Goal: Task Accomplishment & Management: Complete application form

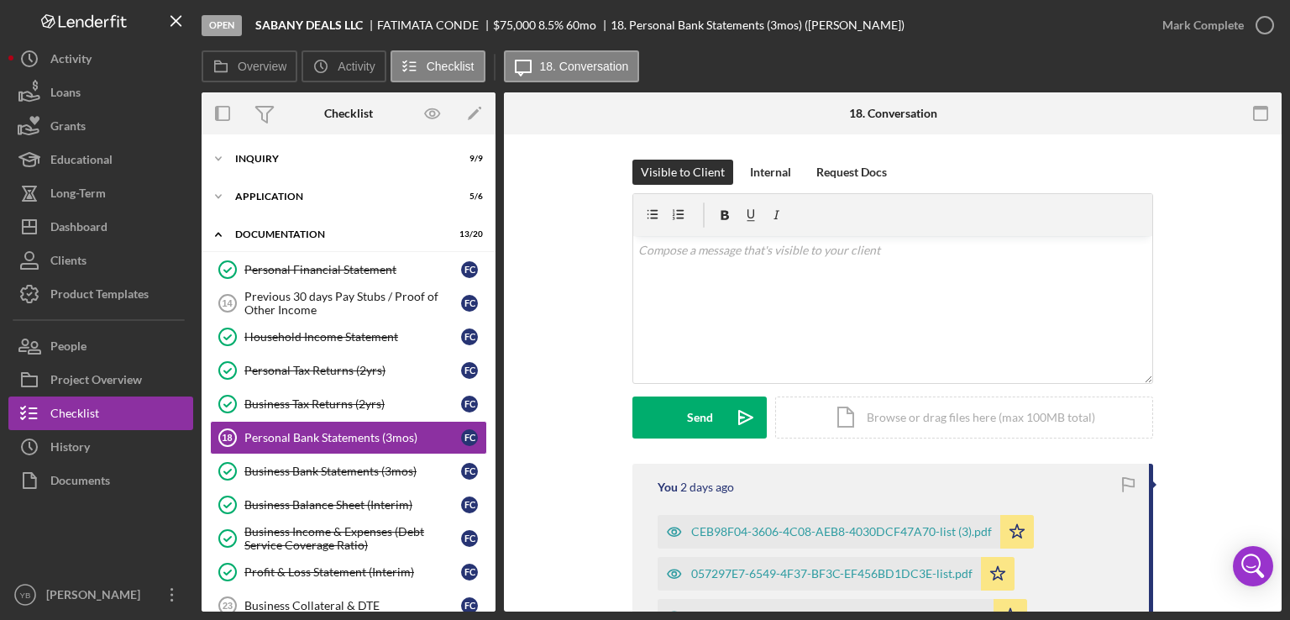
scroll to position [61, 0]
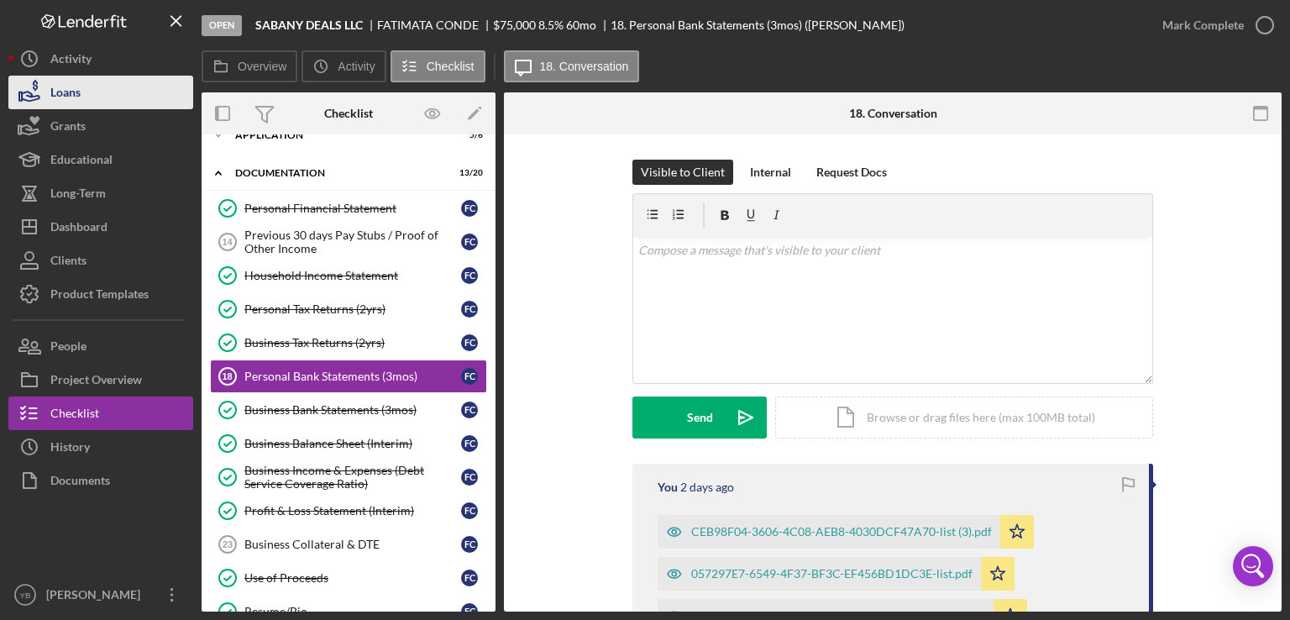
click at [107, 98] on button "Loans" at bounding box center [100, 93] width 185 height 34
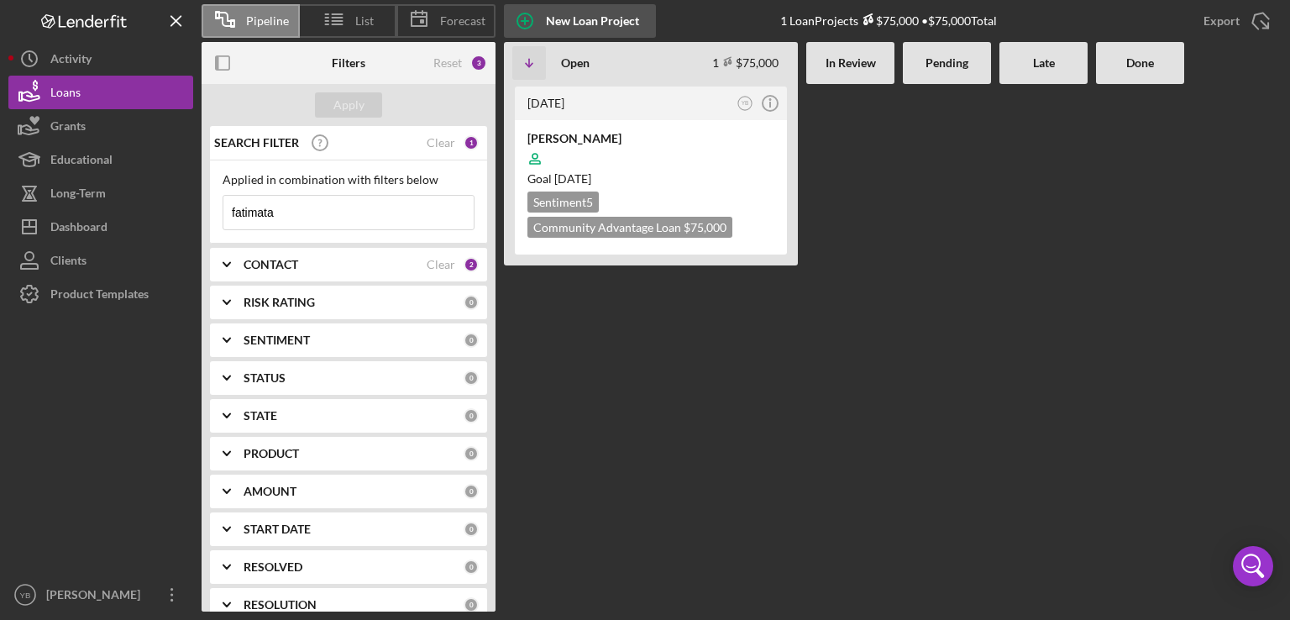
click at [578, 16] on div "New Loan Project" at bounding box center [592, 21] width 93 height 34
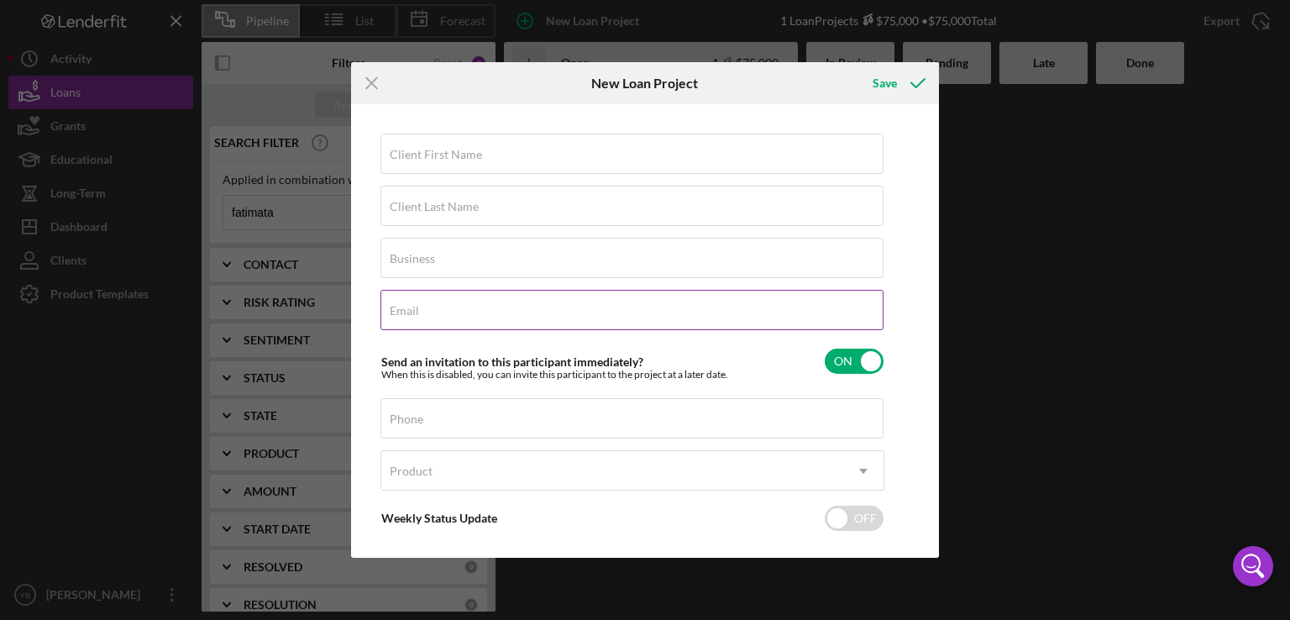
click at [402, 310] on label "Email" at bounding box center [404, 310] width 29 height 13
click at [402, 310] on input "Email" at bounding box center [632, 310] width 503 height 40
paste input "[EMAIL_ADDRESS][DOMAIN_NAME]"
type input "[EMAIL_ADDRESS][DOMAIN_NAME]"
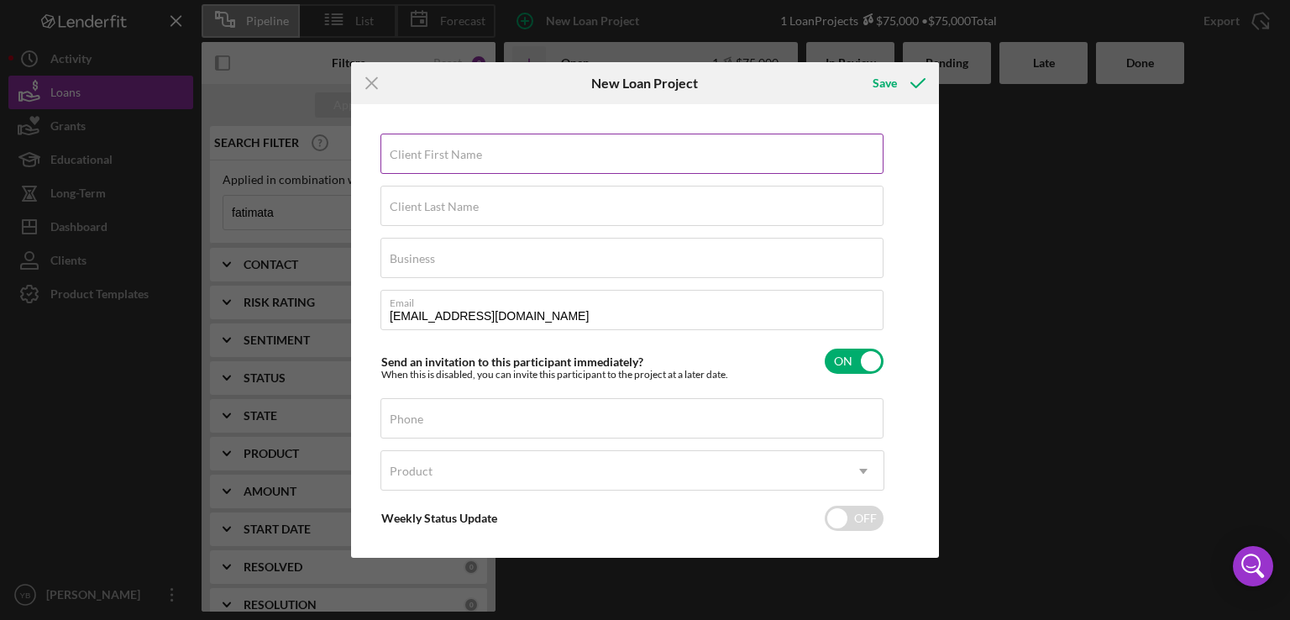
click at [433, 151] on label "Client First Name" at bounding box center [436, 154] width 92 height 13
click at [433, 151] on input "Client First Name" at bounding box center [632, 154] width 503 height 40
paste input "[PERSON_NAME]"
type input "[PERSON_NAME]"
click at [404, 200] on label "Client Last Name" at bounding box center [434, 206] width 89 height 13
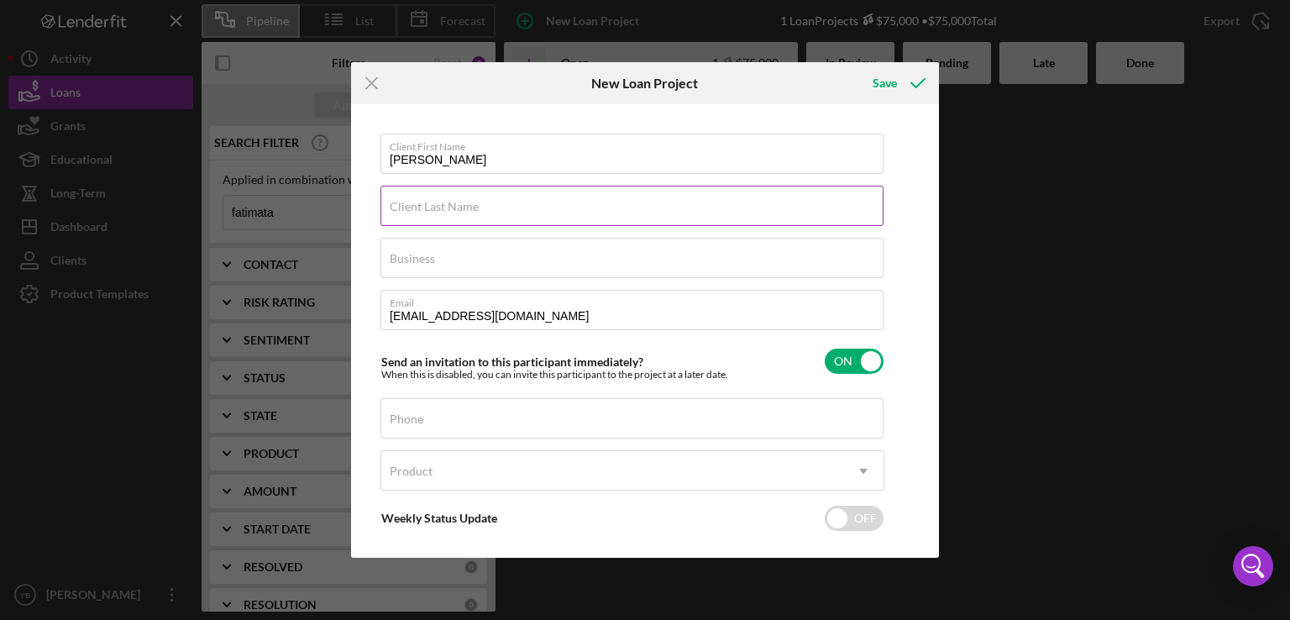
click at [404, 199] on input "Client Last Name" at bounding box center [632, 206] width 503 height 40
paste input "[PERSON_NAME]"
click at [446, 206] on input "[PERSON_NAME]" at bounding box center [632, 206] width 503 height 40
type input "[PERSON_NAME]"
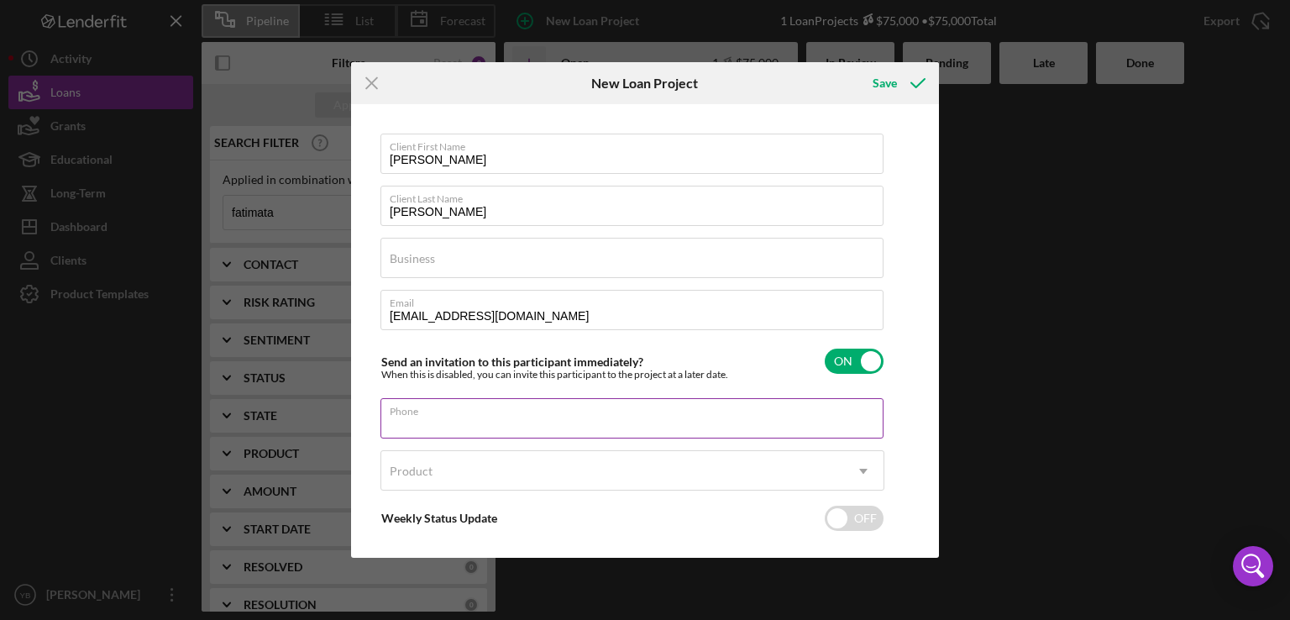
click at [420, 428] on input "Phone" at bounding box center [632, 418] width 503 height 40
paste input "[PHONE_NUMBER]"
type input "[PHONE_NUMBER]"
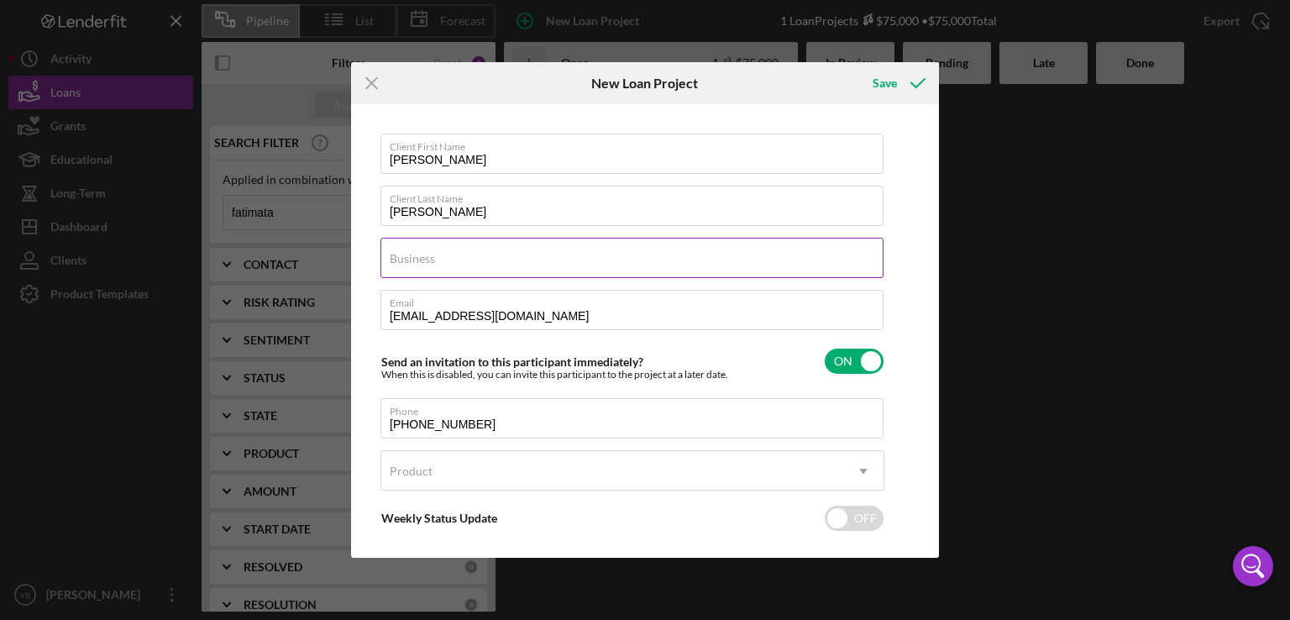
click at [425, 260] on label "Business" at bounding box center [412, 258] width 45 height 13
click at [425, 260] on input "Business" at bounding box center [632, 258] width 503 height 40
paste input "AAA [PERSON_NAME] INC"
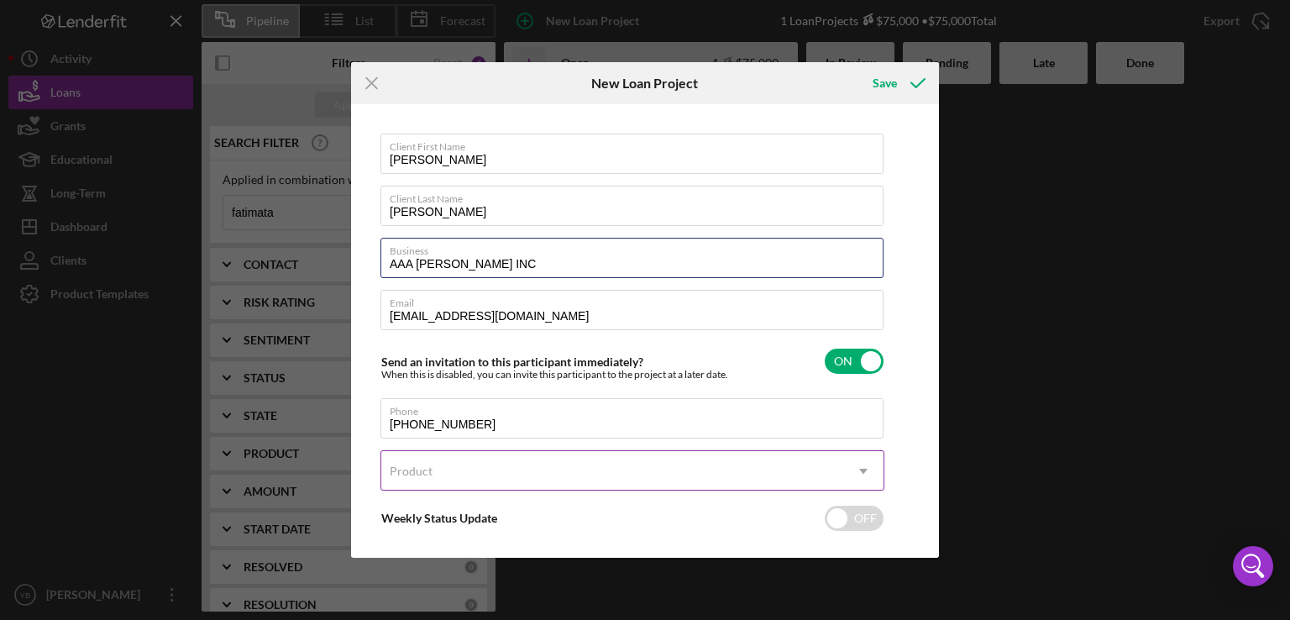
type input "AAA [PERSON_NAME] INC"
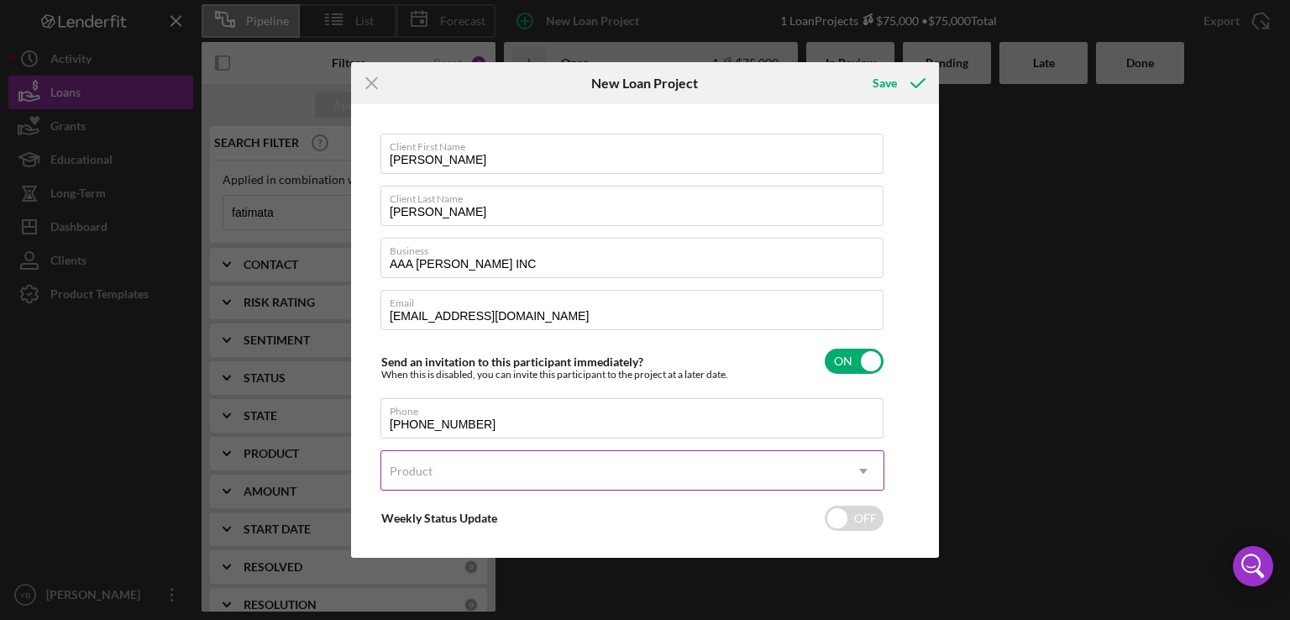
click at [428, 476] on div "Product" at bounding box center [411, 471] width 43 height 13
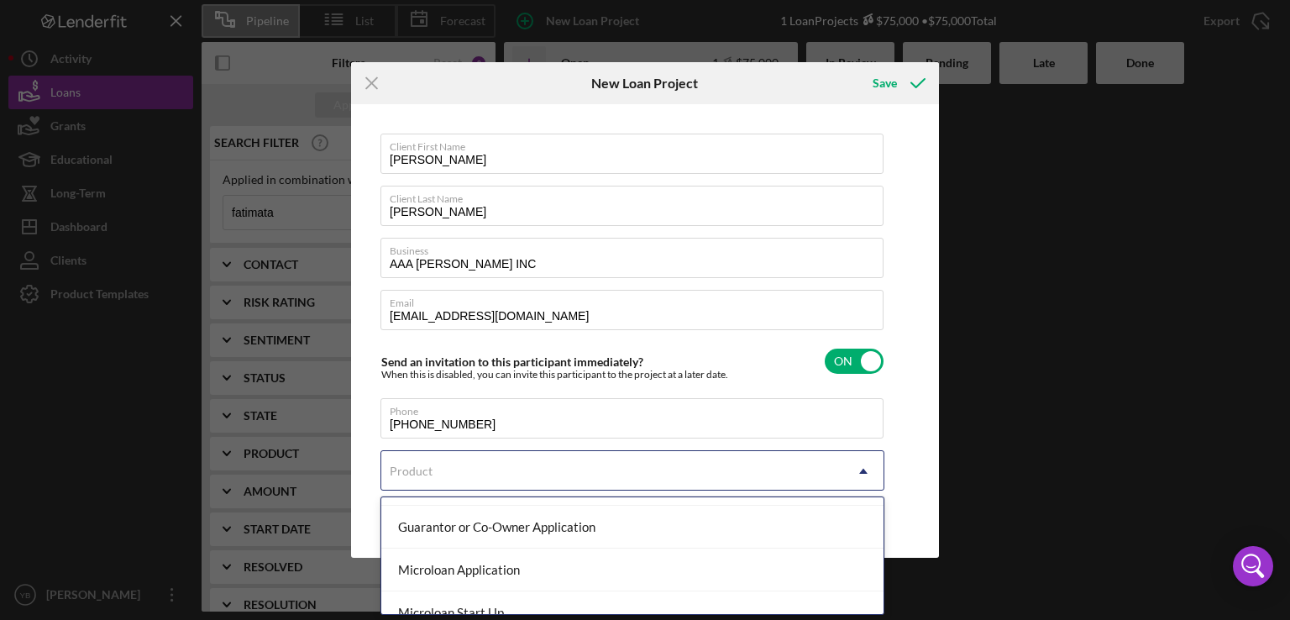
scroll to position [175, 0]
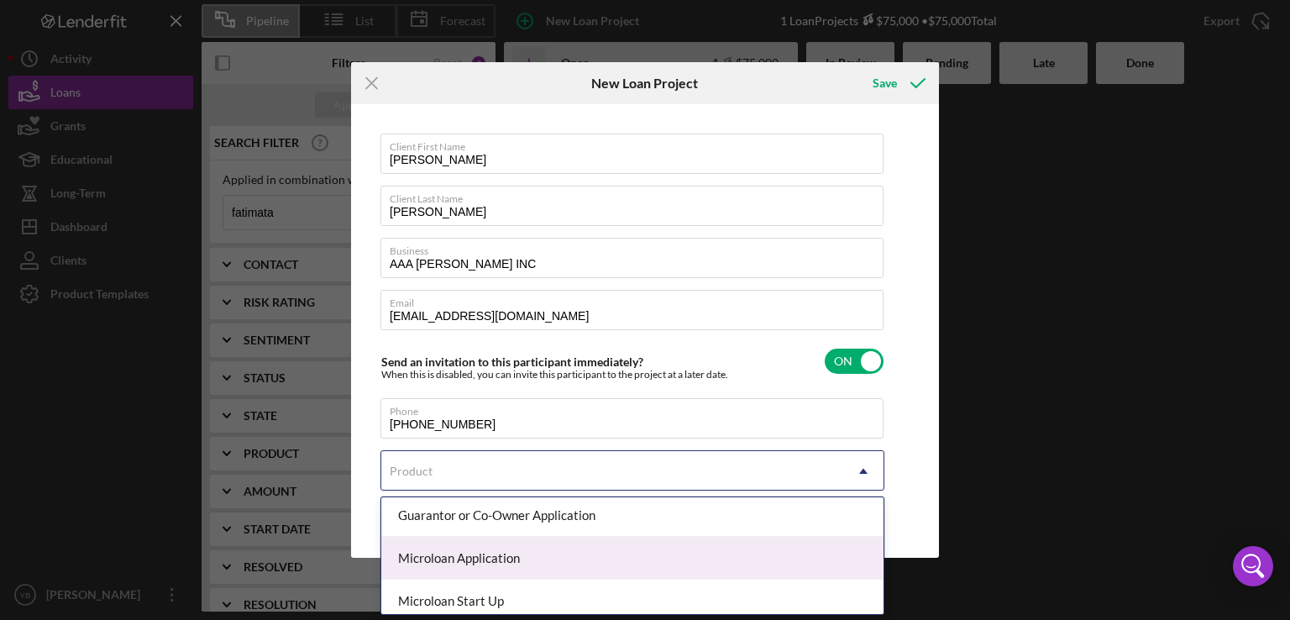
click at [665, 564] on div "Microloan Application" at bounding box center [632, 558] width 502 height 43
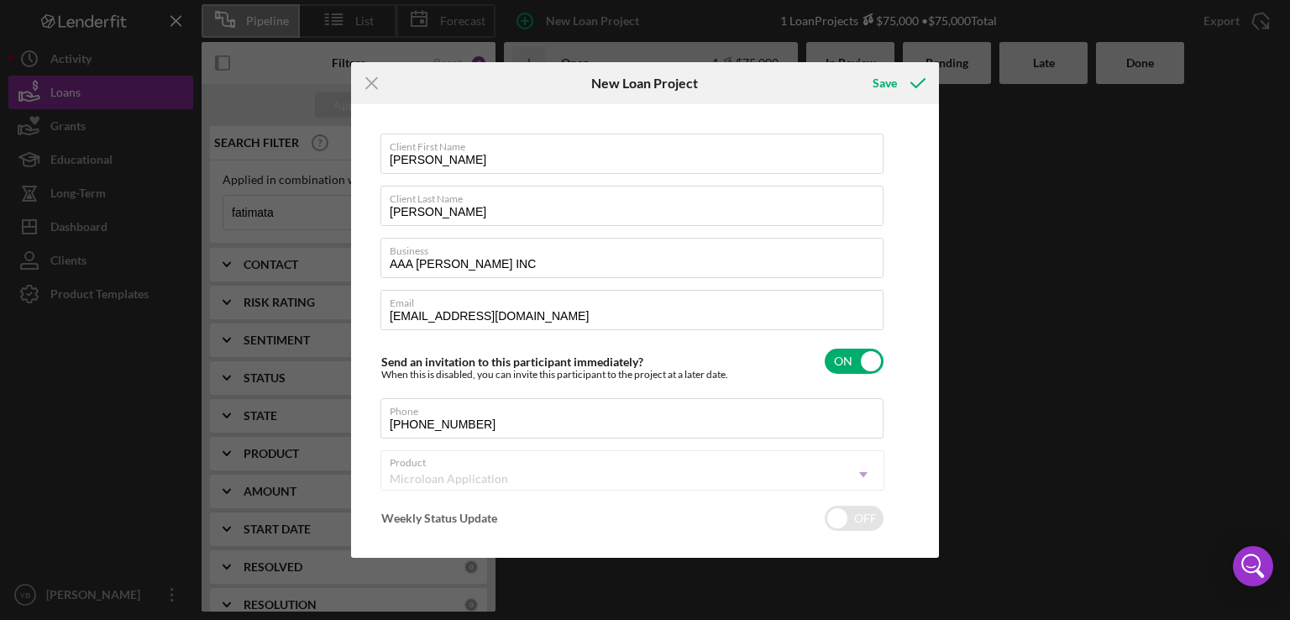
checkbox input "true"
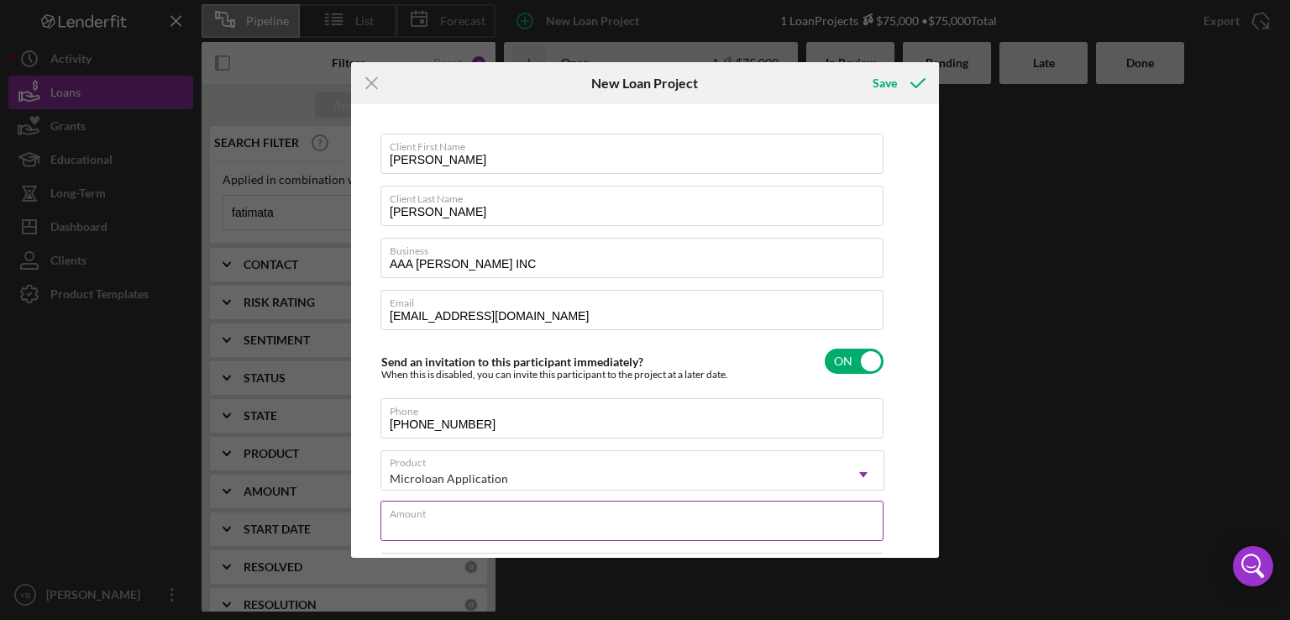
click at [542, 512] on div "Amount" at bounding box center [633, 522] width 504 height 42
type input "$7"
type textarea "Here's a snapshot of information that has been fully approved, as well as the i…"
type input "$75"
type textarea "Here's a snapshot of information that has been fully approved, as well as the i…"
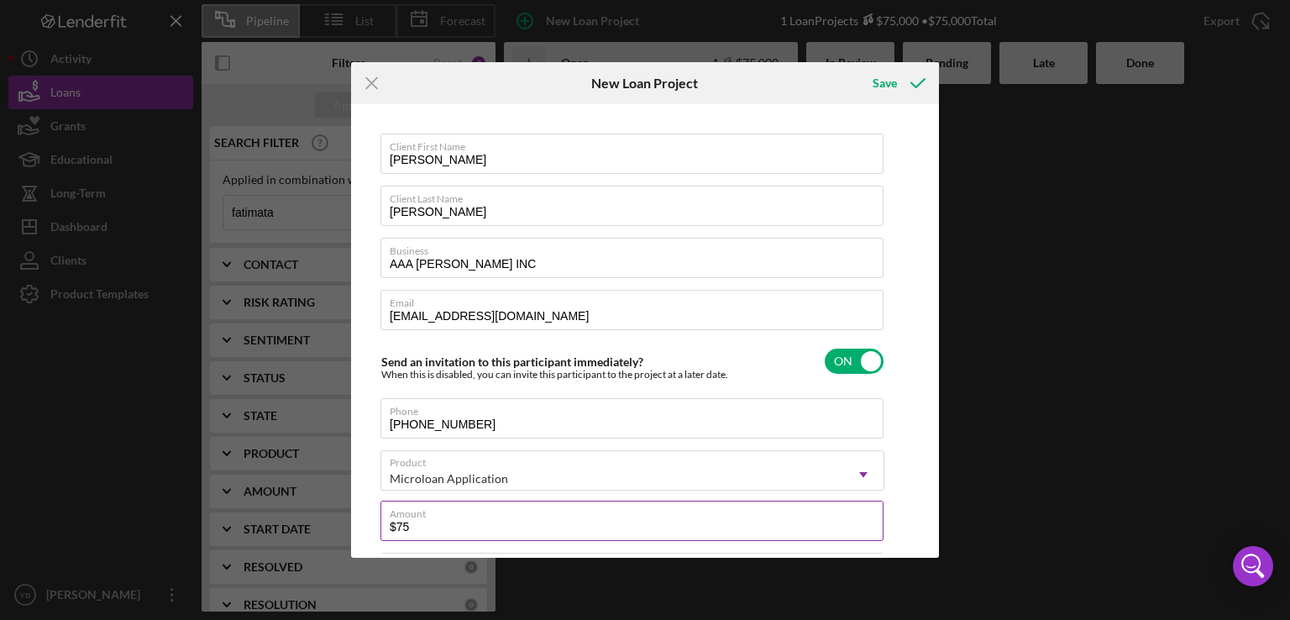
type input "$750"
type textarea "Here's a snapshot of information that has been fully approved, as well as the i…"
type input "$7,500"
type textarea "Here's a snapshot of information that has been fully approved, as well as the i…"
type input "$75,000"
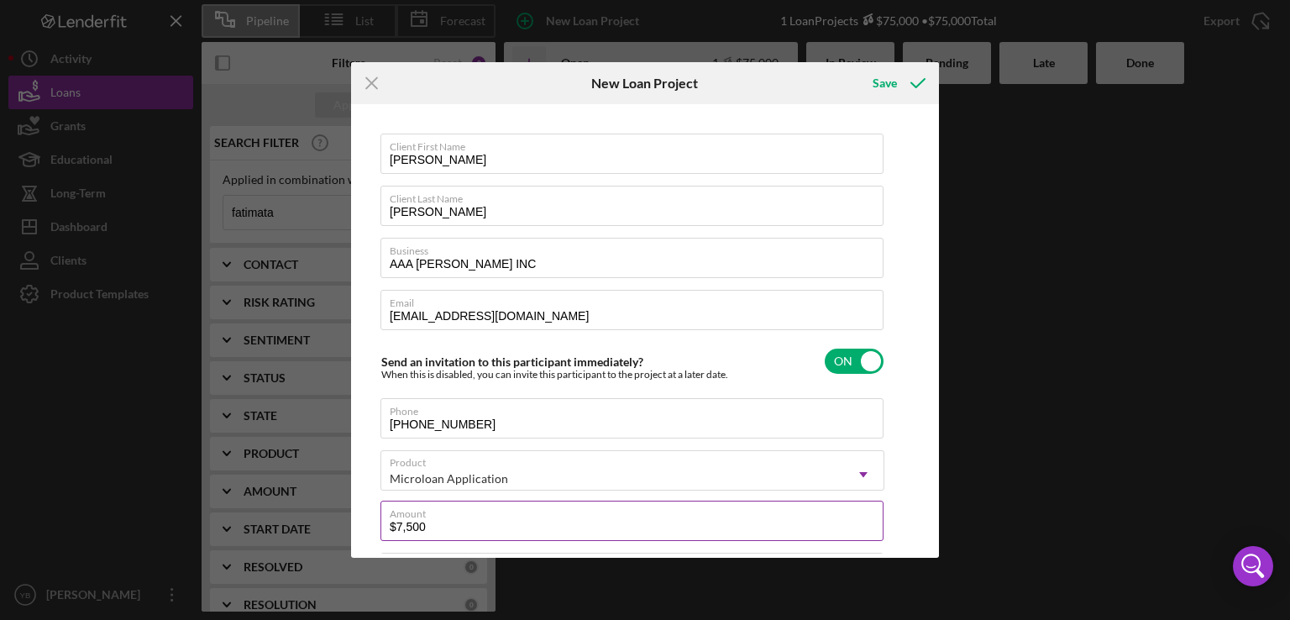
type textarea "Here's a snapshot of information that has been fully approved, as well as the i…"
type input "$75,000"
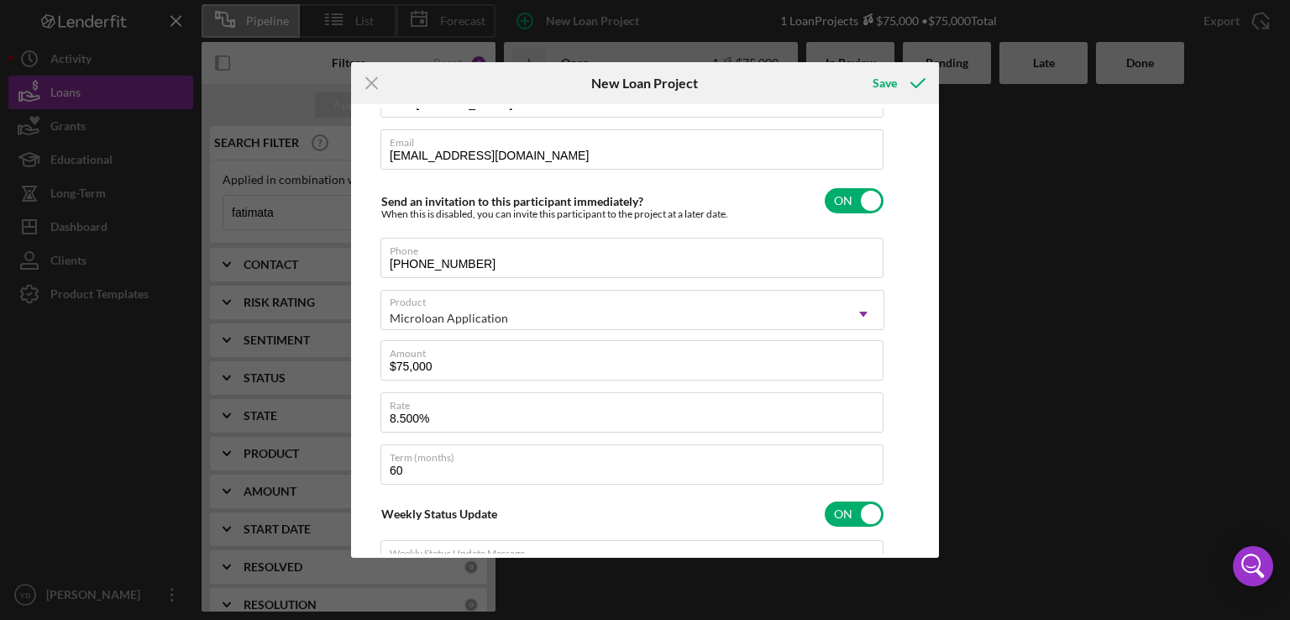
scroll to position [0, 0]
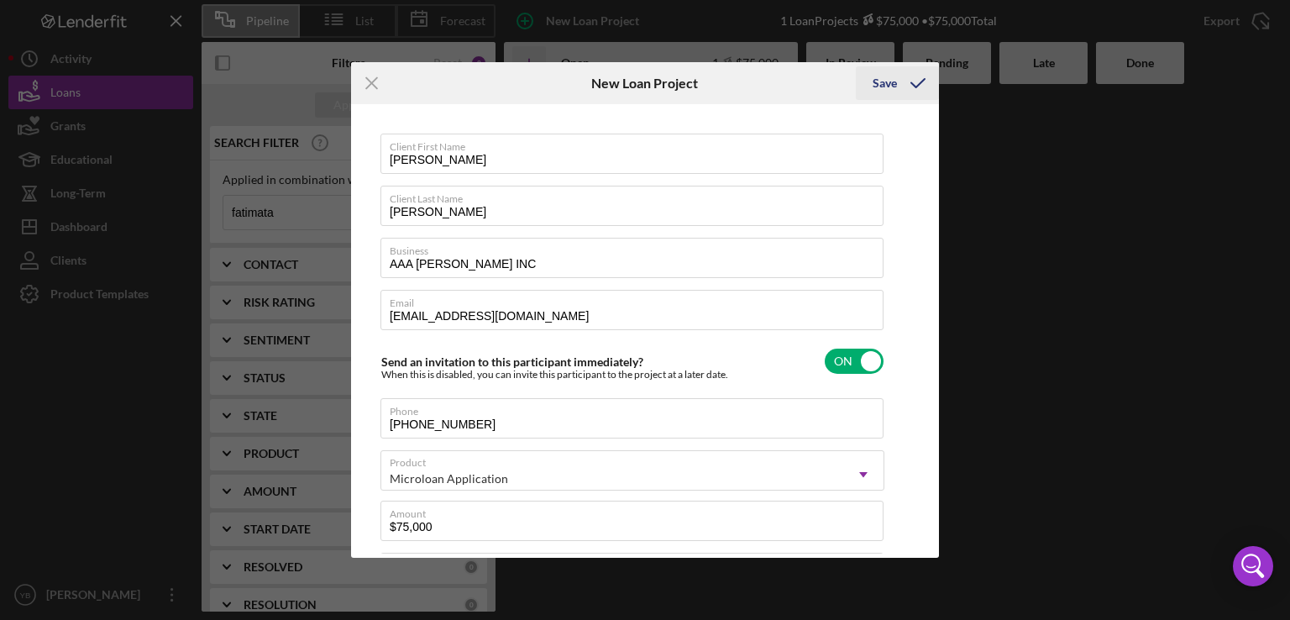
click at [892, 77] on div "Save" at bounding box center [885, 83] width 24 height 34
type textarea "Here's a snapshot of information that has been fully approved, as well as the i…"
checkbox input "false"
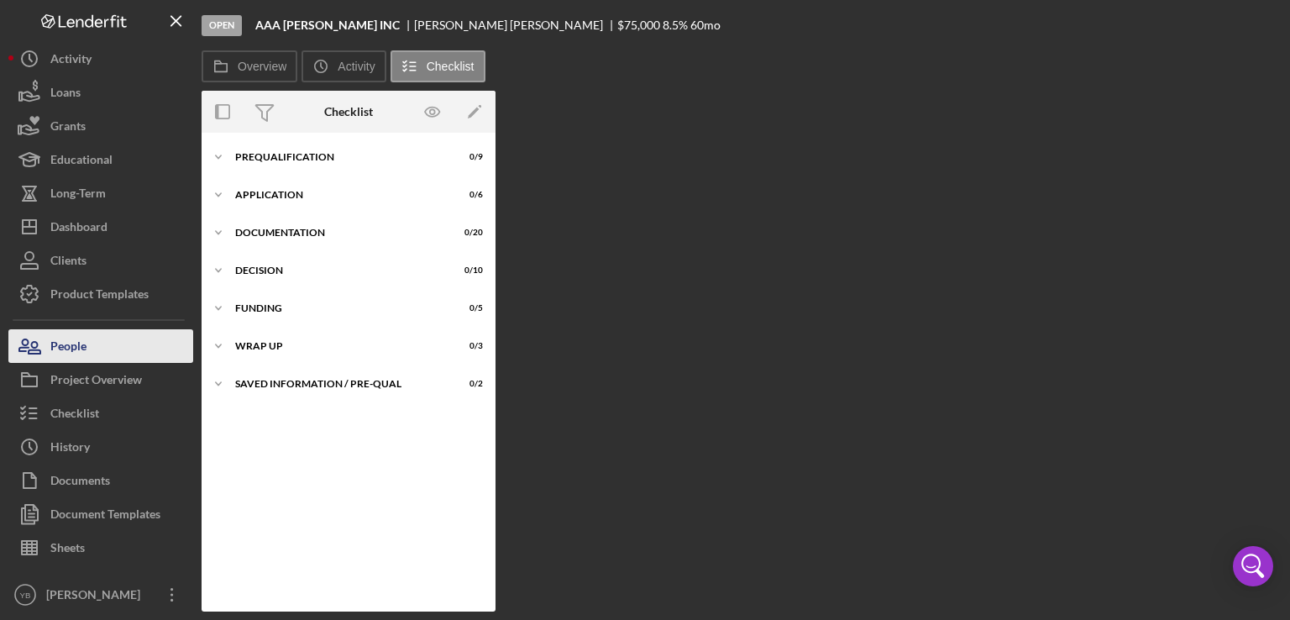
click at [92, 345] on button "People" at bounding box center [100, 346] width 185 height 34
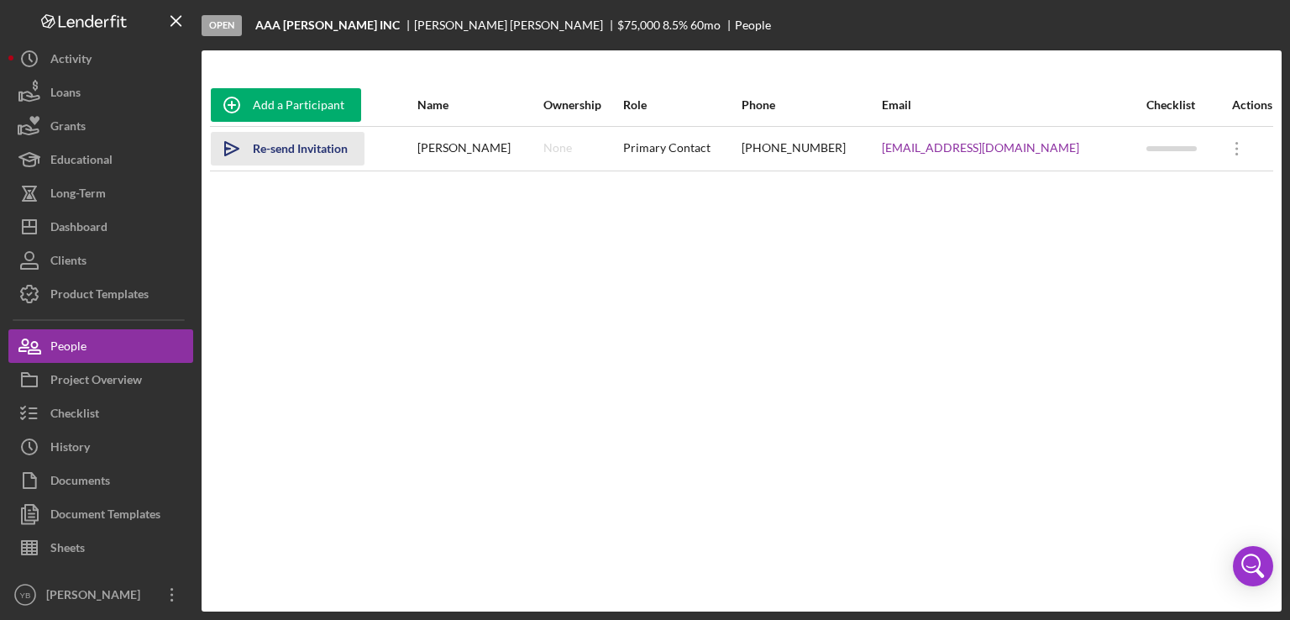
click at [297, 146] on div "Re-send Invitation" at bounding box center [300, 149] width 95 height 34
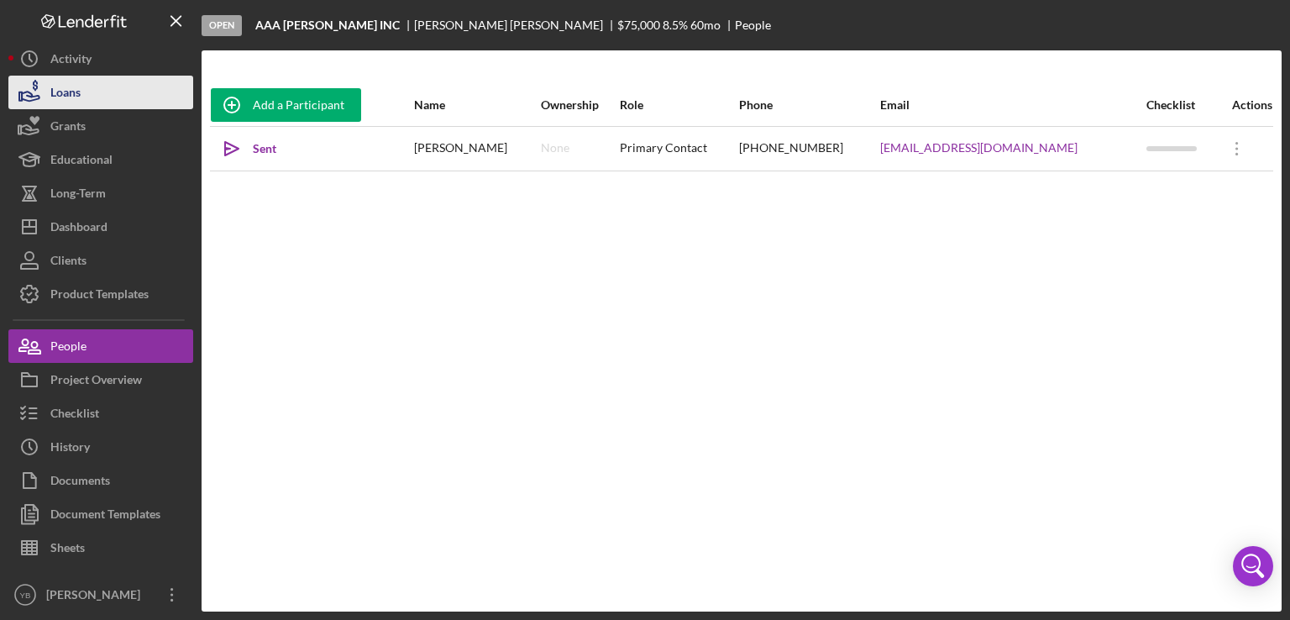
click at [82, 98] on button "Loans" at bounding box center [100, 93] width 185 height 34
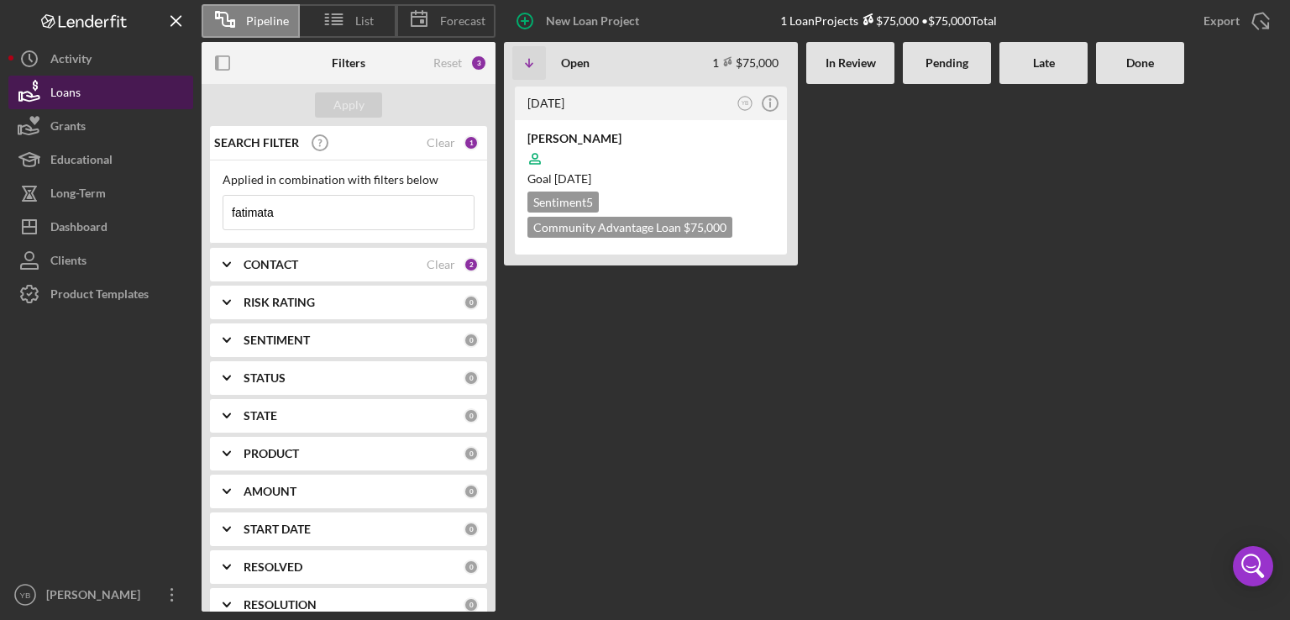
click at [98, 98] on button "Loans" at bounding box center [100, 93] width 185 height 34
click at [73, 98] on div "Loans" at bounding box center [65, 95] width 30 height 38
click at [71, 97] on div "Loans" at bounding box center [65, 95] width 30 height 38
click at [281, 218] on input "fatimata" at bounding box center [348, 213] width 250 height 34
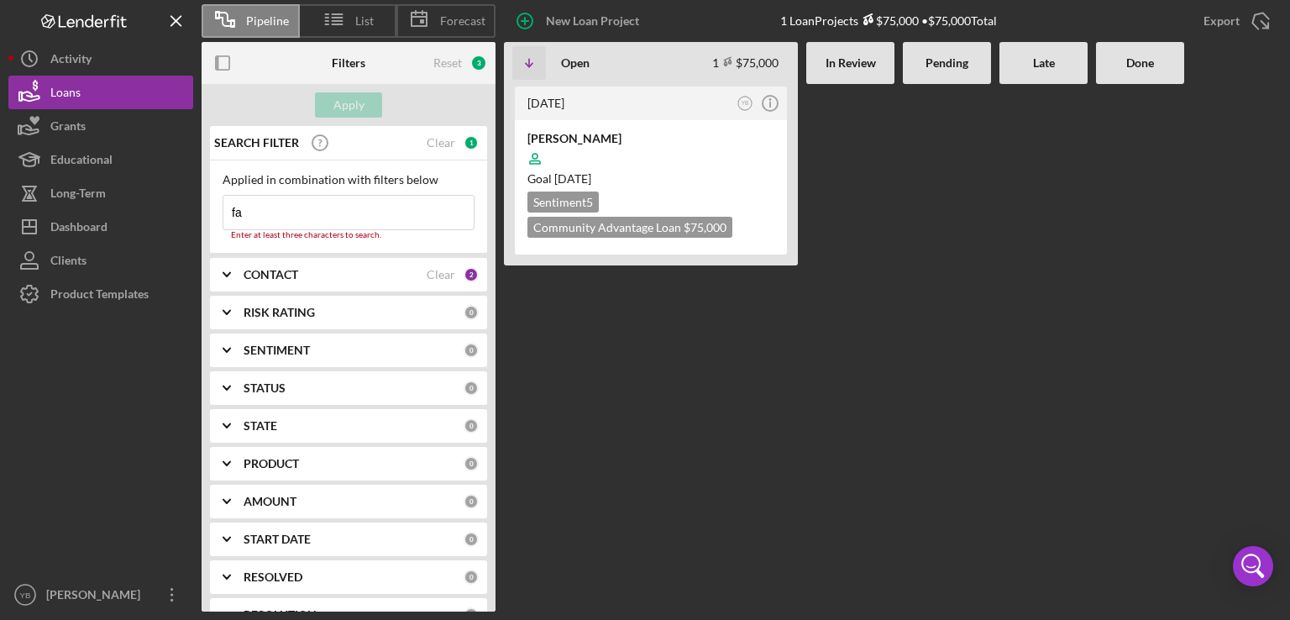
type input "f"
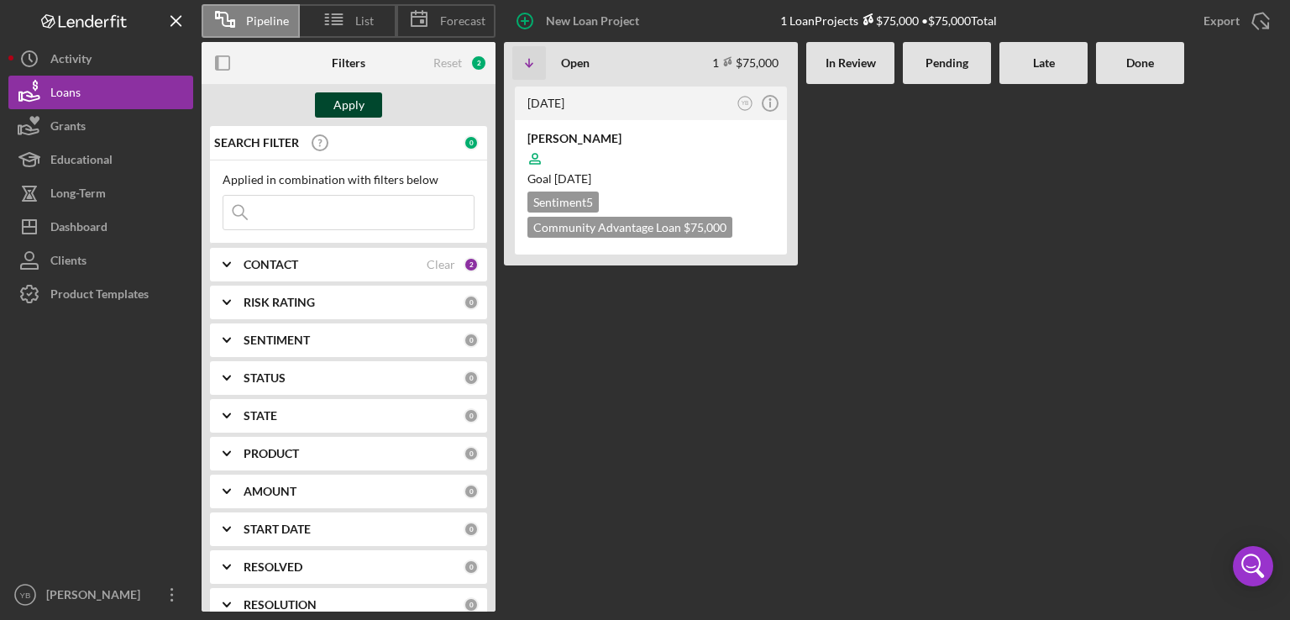
click at [346, 108] on div "Apply" at bounding box center [349, 104] width 31 height 25
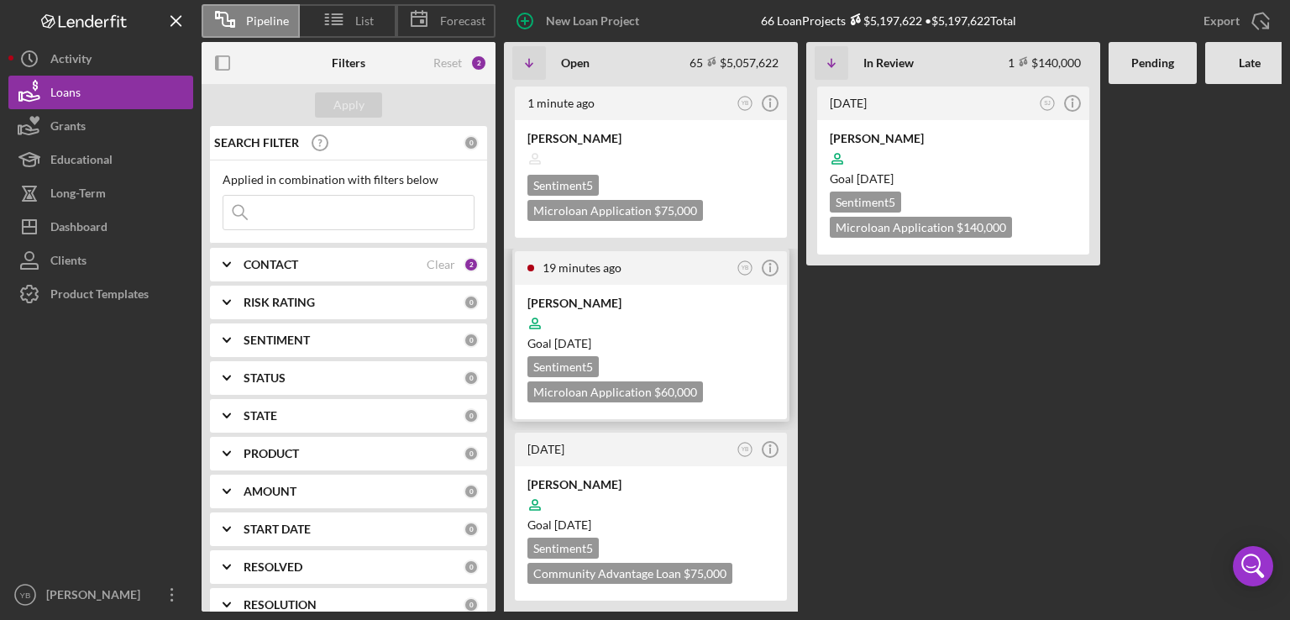
click at [658, 340] on div "Goal 1 month from now" at bounding box center [651, 343] width 247 height 17
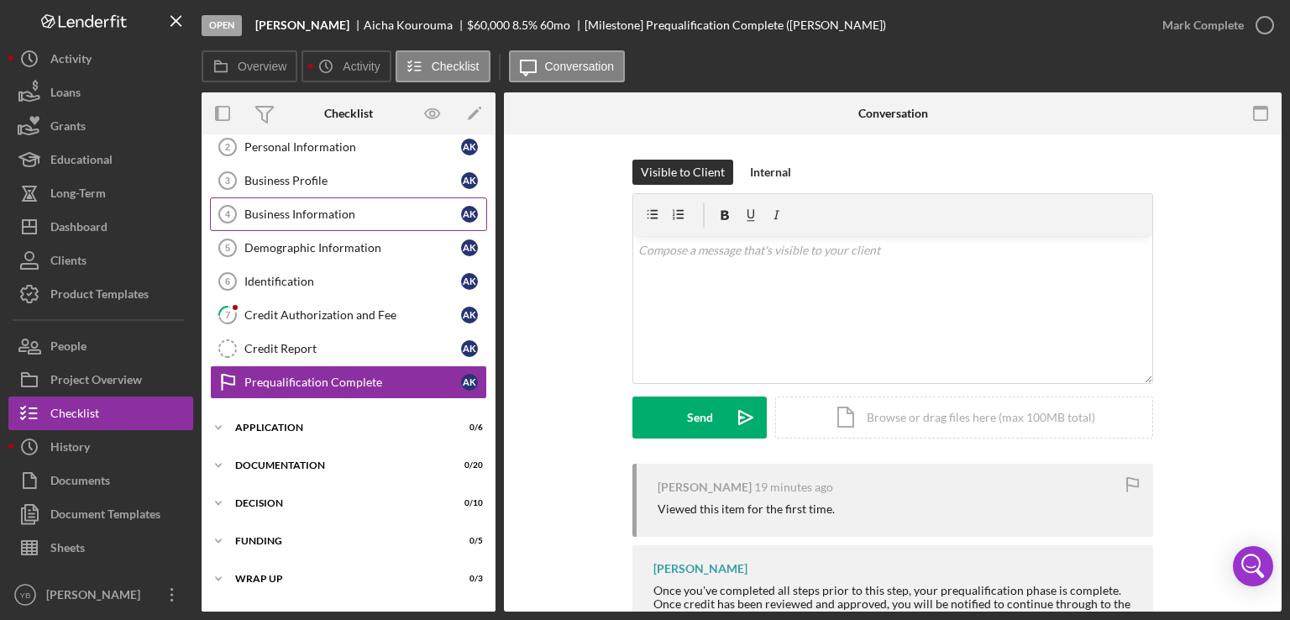
scroll to position [87, 0]
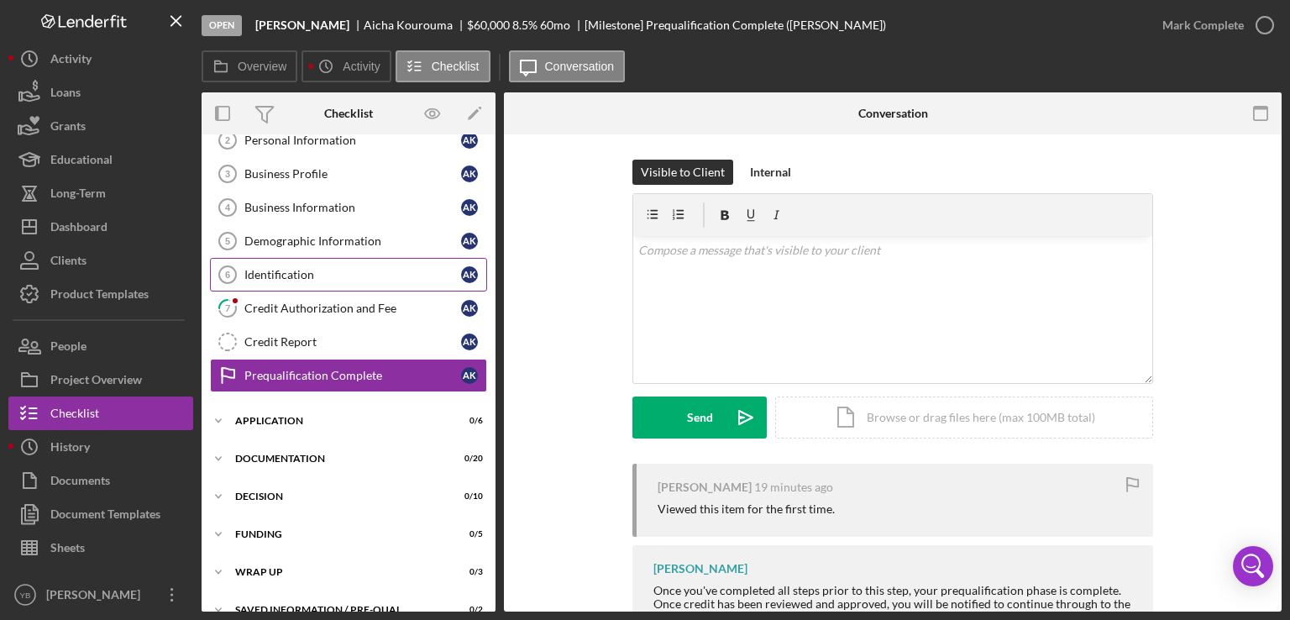
click at [313, 271] on div "Identification" at bounding box center [352, 274] width 217 height 13
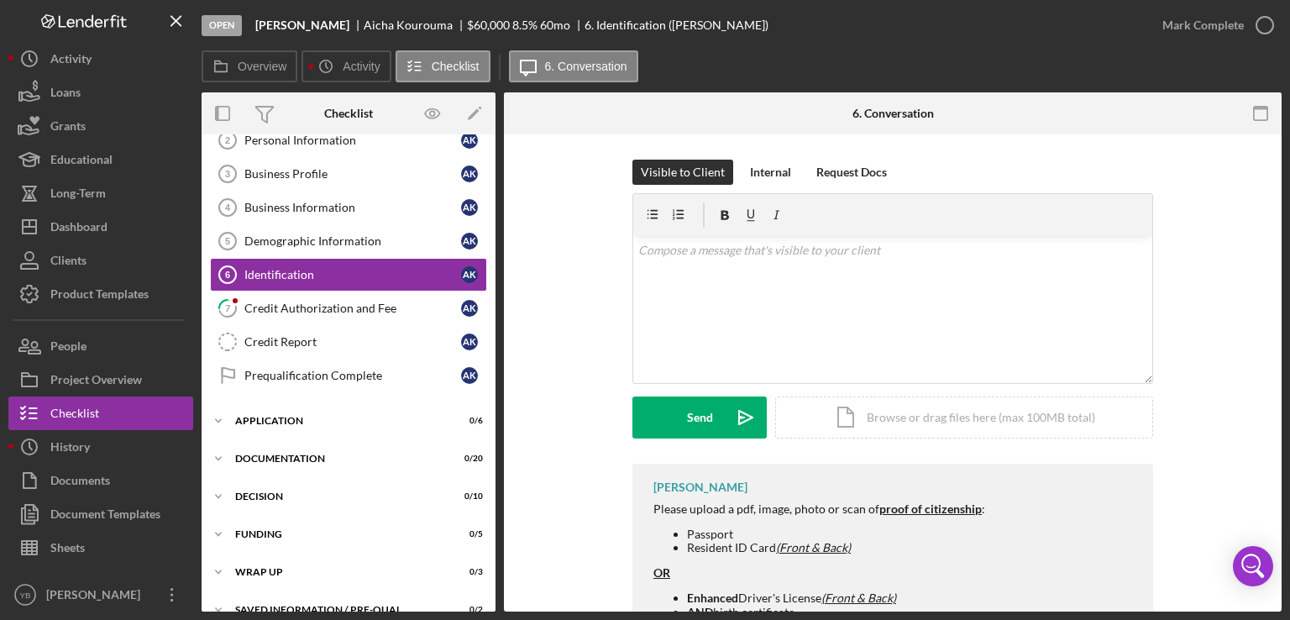
click at [1247, 204] on div "Visible to Client Internal Request Docs v Color teal Color pink Remove color Ad…" at bounding box center [893, 312] width 728 height 304
click at [71, 90] on div "Loans" at bounding box center [65, 95] width 30 height 38
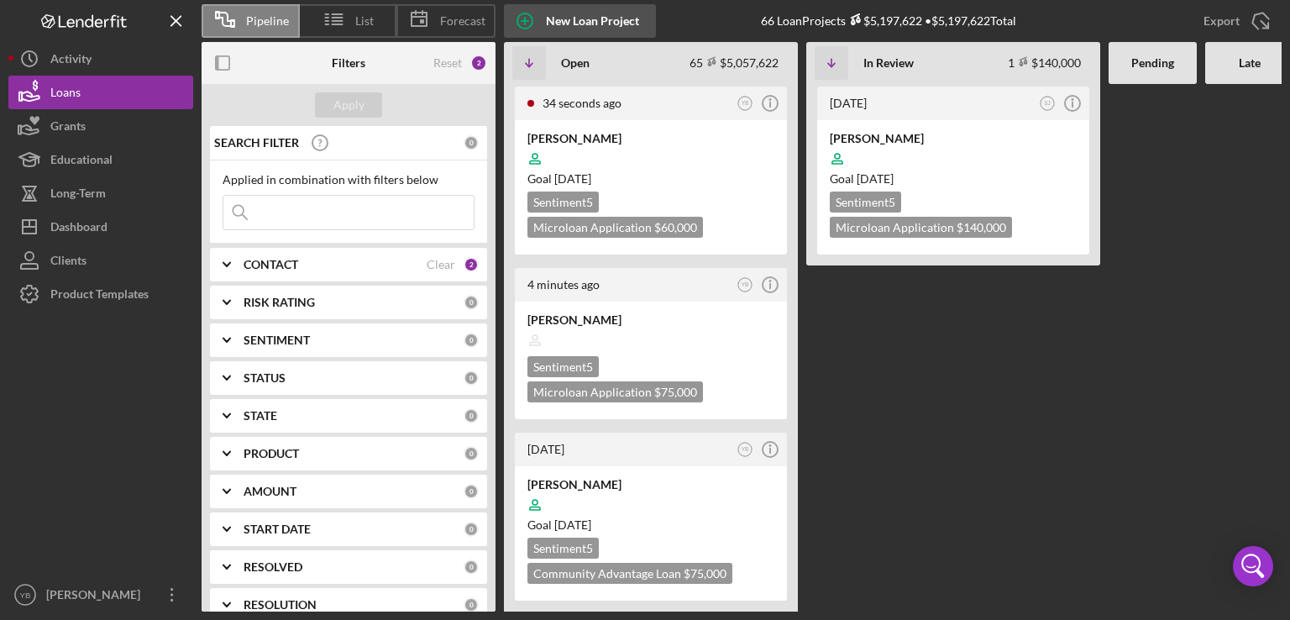
click at [581, 20] on div "New Loan Project" at bounding box center [592, 21] width 93 height 34
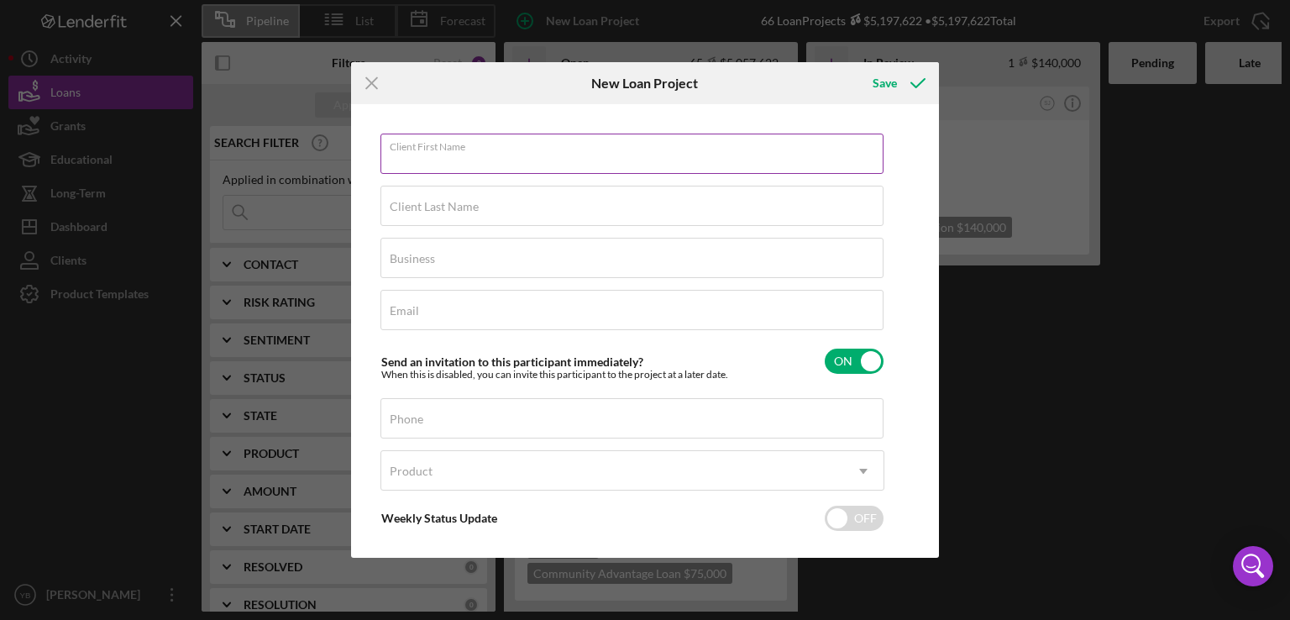
click at [461, 163] on input "Client First Name" at bounding box center [632, 154] width 503 height 40
paste input "Patrick Alcindor"
type input "Patrick Alcindor"
click at [422, 219] on input "Client Last Name" at bounding box center [632, 206] width 503 height 40
paste input "Patrick Alcindor"
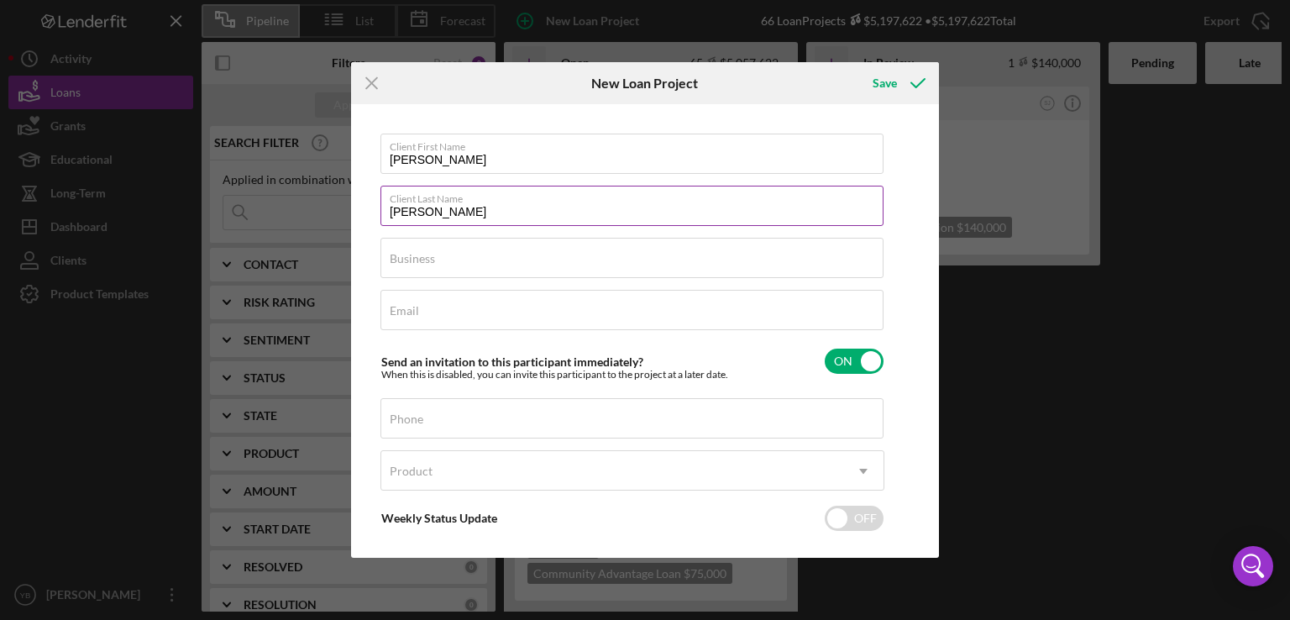
click at [456, 213] on input "Patrick Alcindor" at bounding box center [632, 206] width 503 height 40
type input "Alcindor"
click at [507, 154] on input "Patrick Alcindor" at bounding box center [632, 154] width 503 height 40
type input "Patrick"
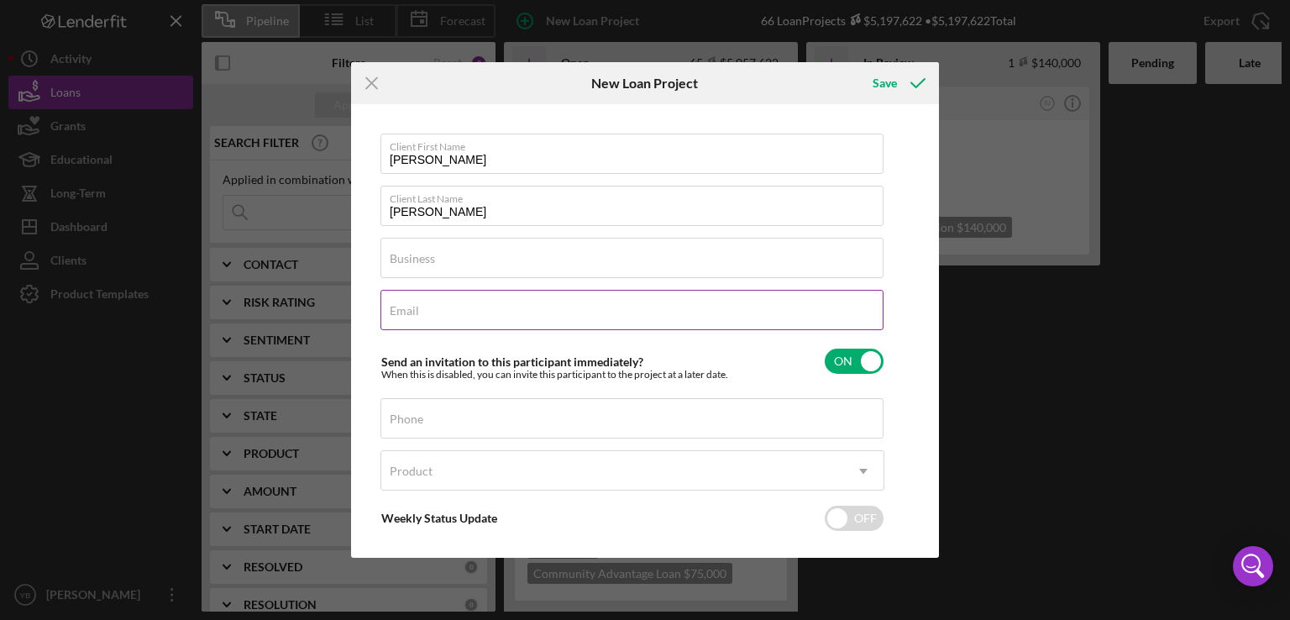
click at [429, 310] on input "Email" at bounding box center [632, 310] width 503 height 40
paste input "sales@glowhite.com"
click at [417, 313] on input "sales@glowhite.com" at bounding box center [632, 310] width 503 height 40
type input "sales@glowhite.com"
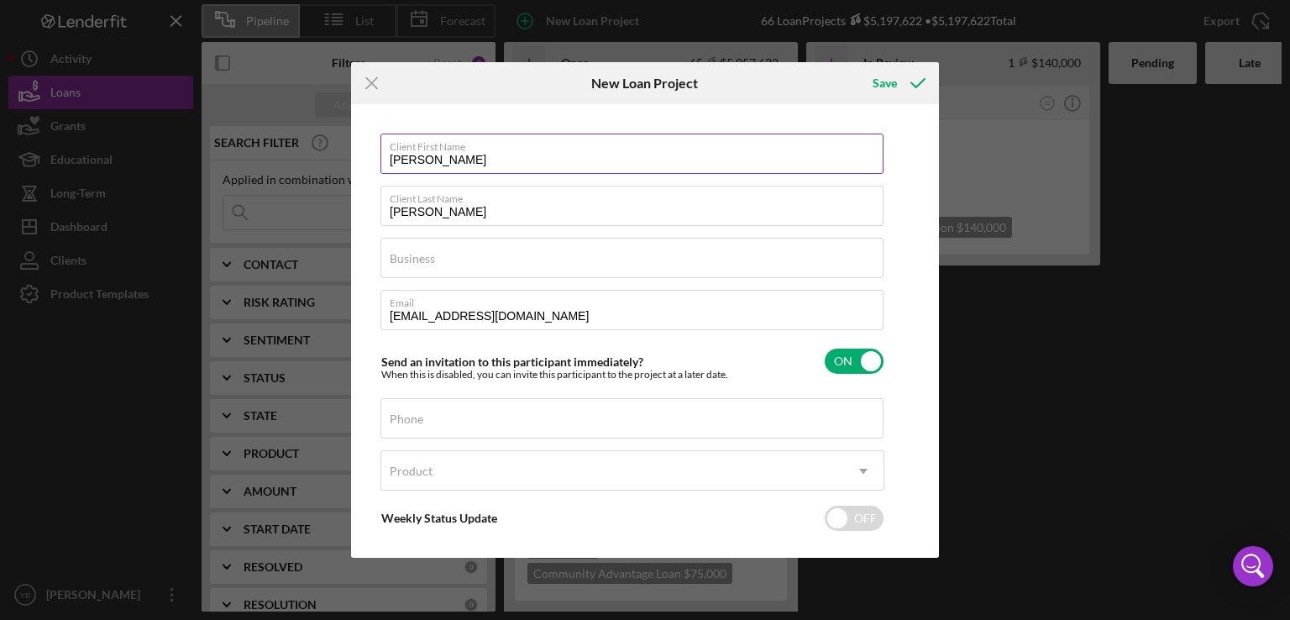
click at [414, 155] on input "Patrick" at bounding box center [632, 154] width 503 height 40
type input "Patrick"
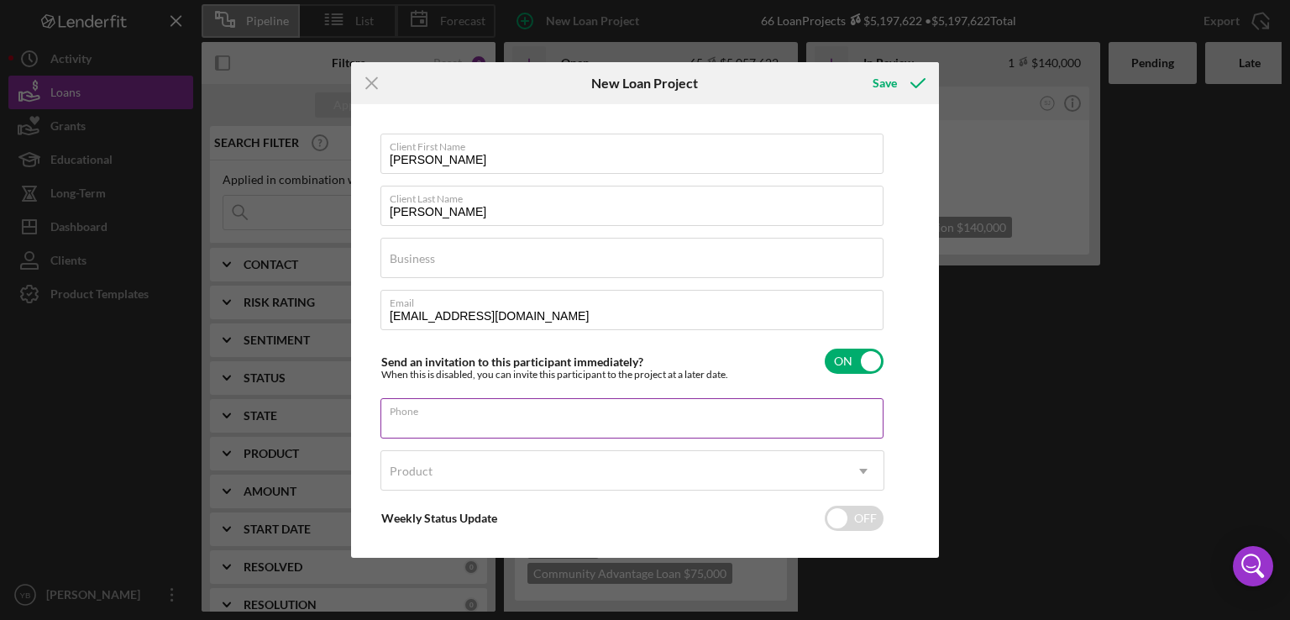
click at [397, 427] on input "Phone" at bounding box center [632, 418] width 503 height 40
paste input "(646) 787-6436"
type input "(646) 787-6436"
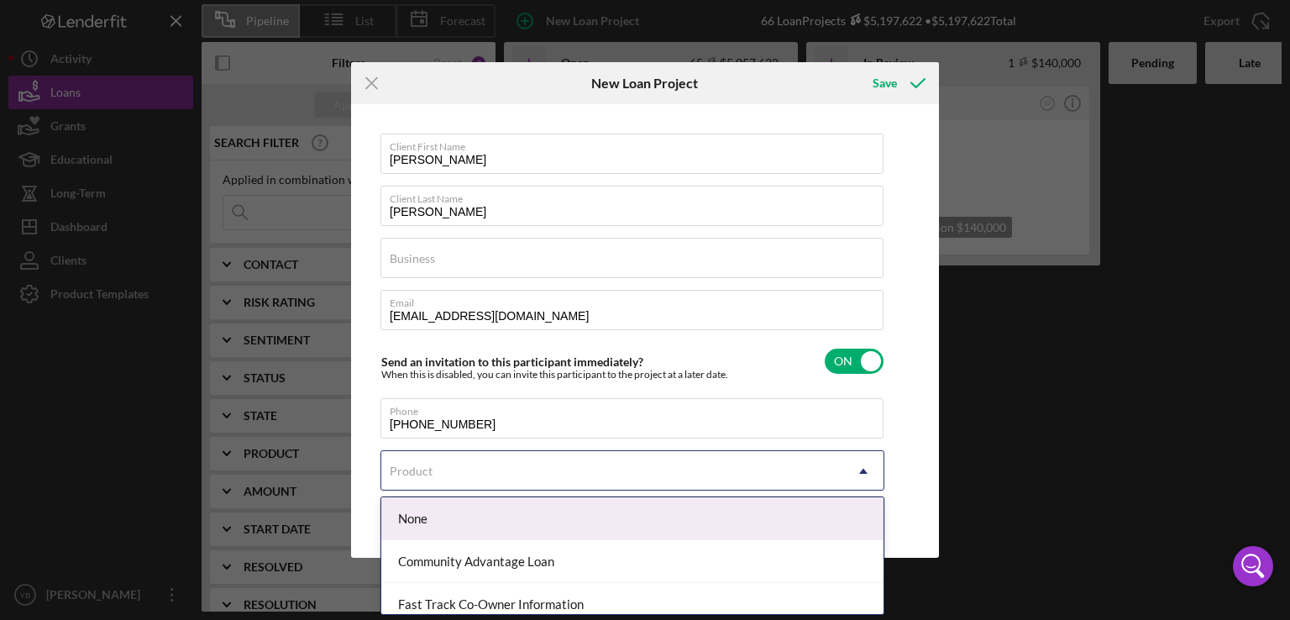
click at [448, 461] on div "Product" at bounding box center [612, 471] width 462 height 39
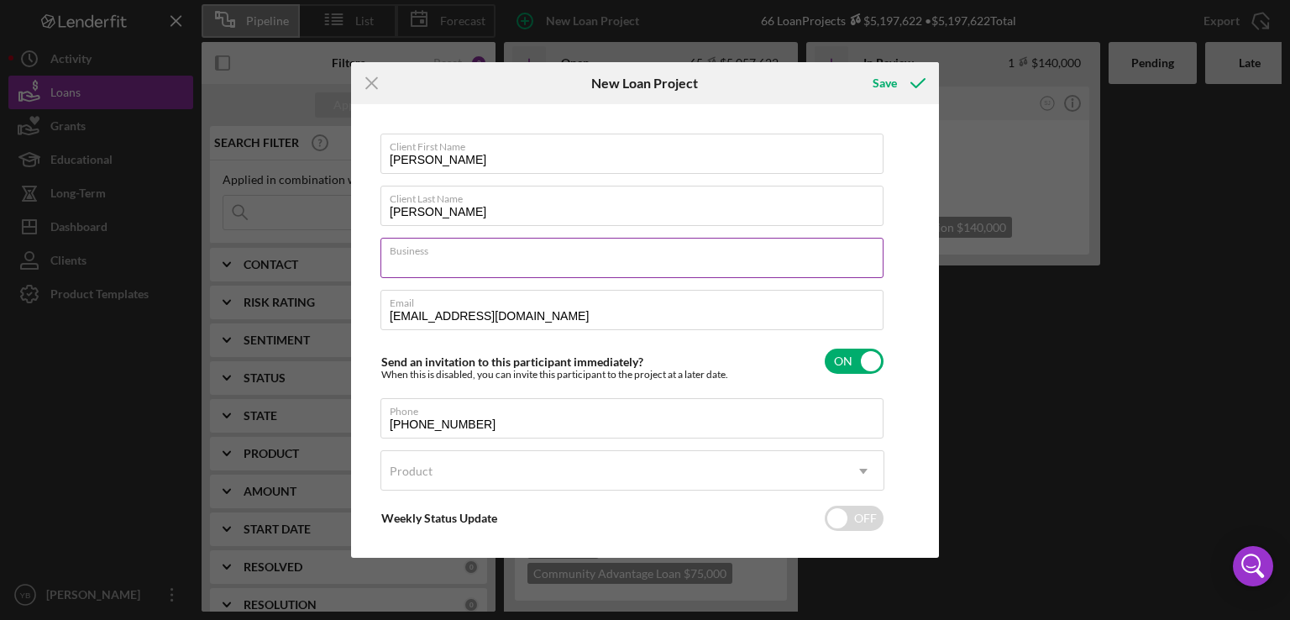
click at [440, 260] on input "Business" at bounding box center [632, 258] width 503 height 40
paste input "Glowhite, LLC"
type input "Glowhite, LLC"
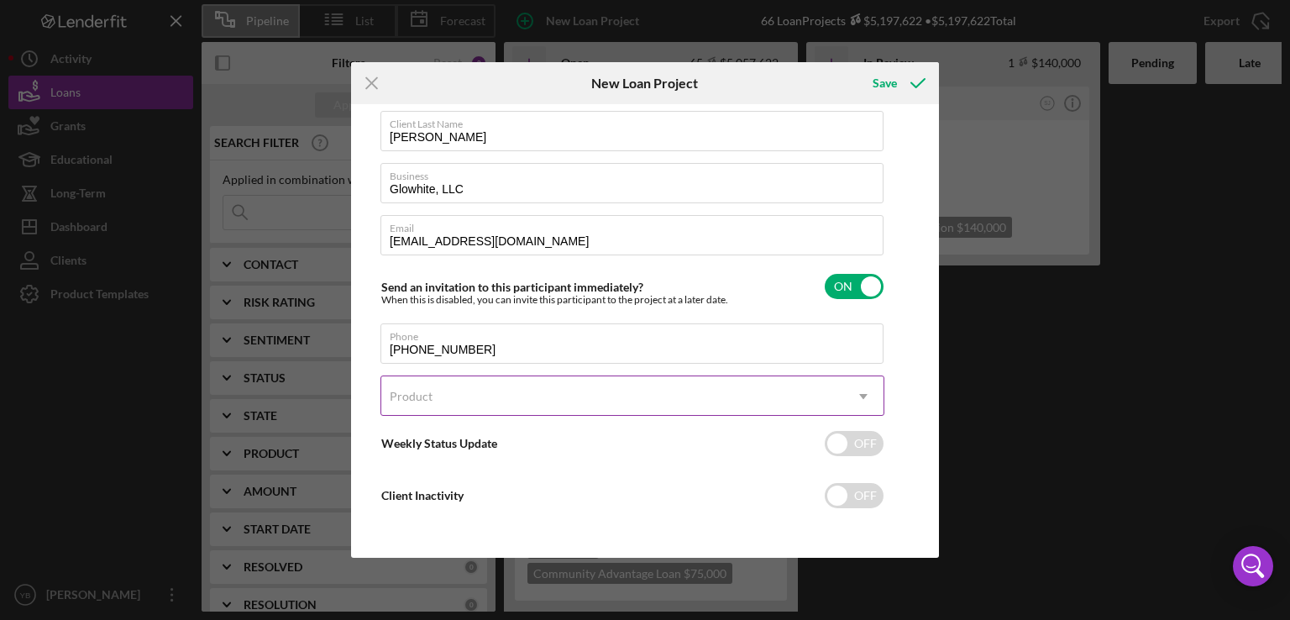
click at [857, 393] on icon "Icon/Dropdown Arrow" at bounding box center [864, 396] width 40 height 40
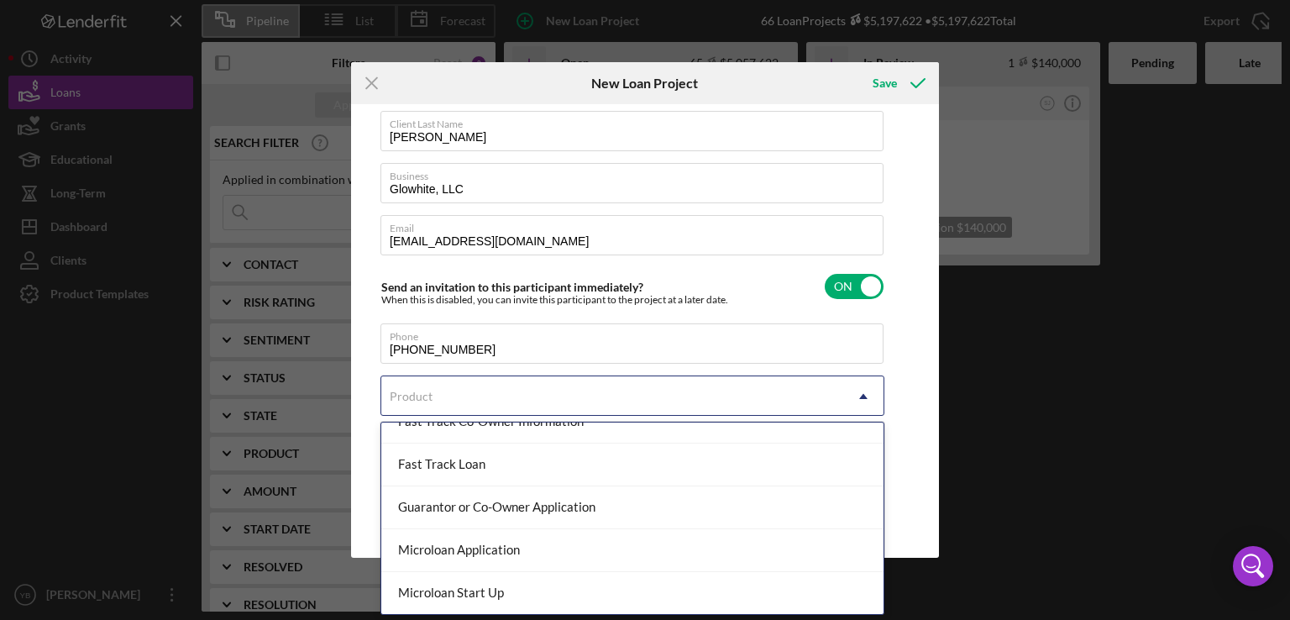
scroll to position [0, 0]
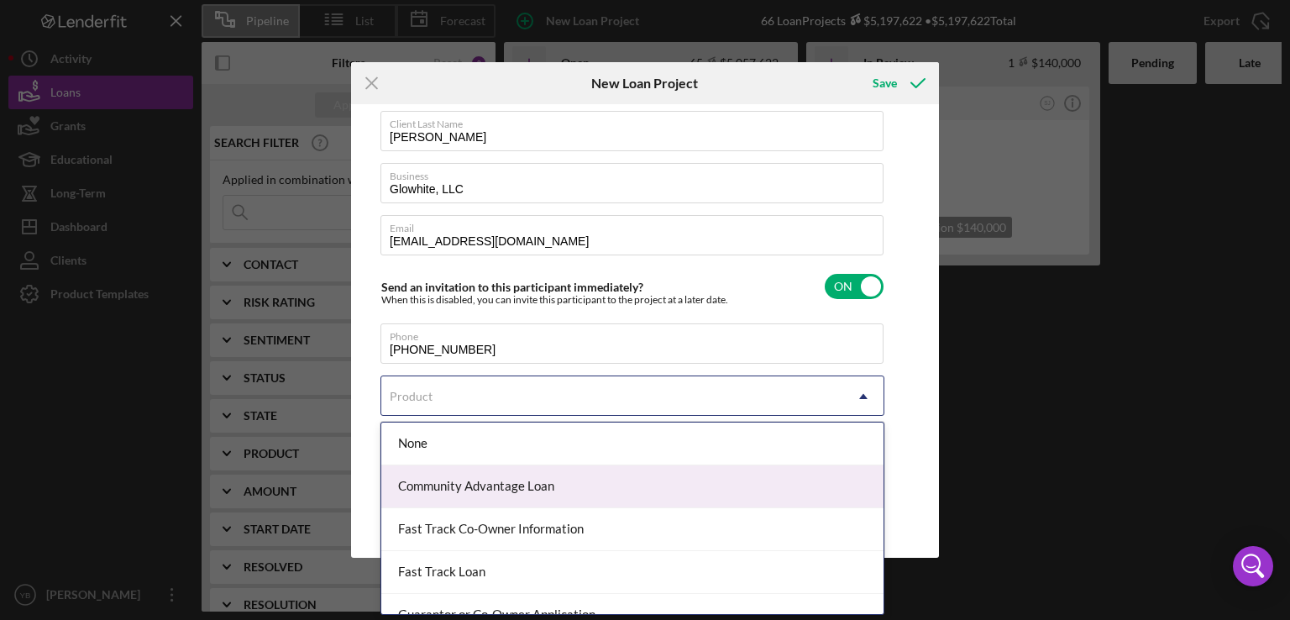
click at [682, 491] on div "Community Advantage Loan" at bounding box center [632, 486] width 502 height 43
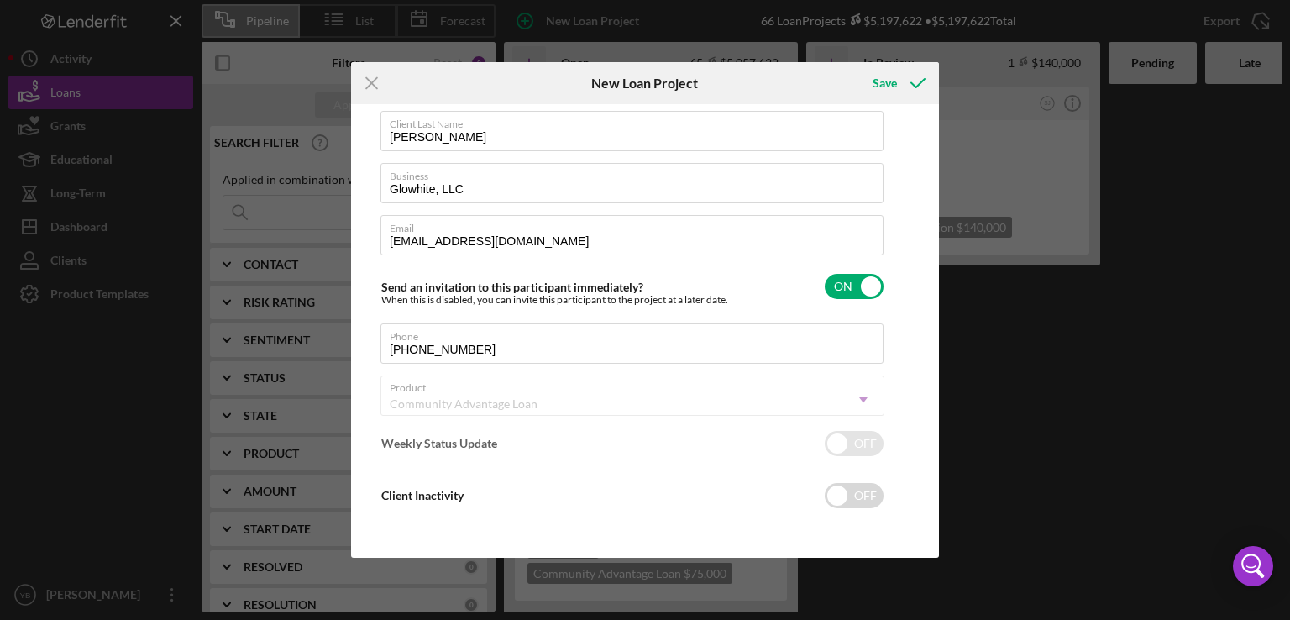
checkbox input "true"
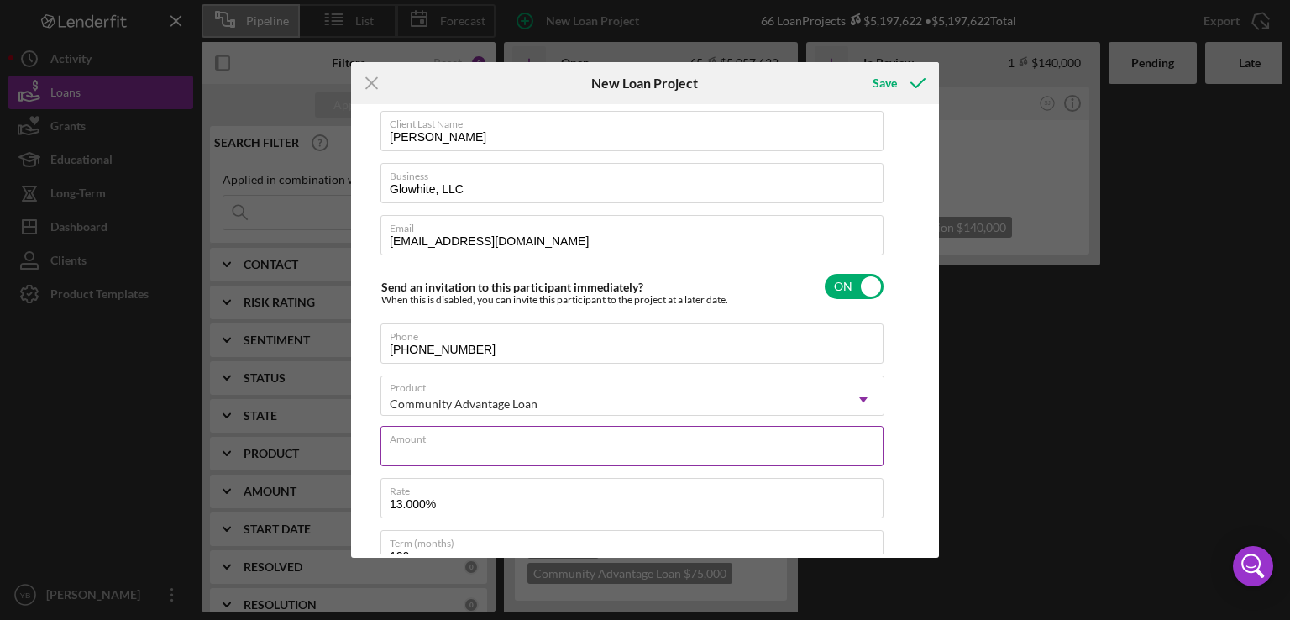
click at [561, 439] on div "Amount" at bounding box center [633, 447] width 504 height 42
type input "$2"
type textarea "Here's a snapshot of information that has been fully approved, as well as the i…"
type input "$25"
type textarea "Here's a snapshot of information that has been fully approved, as well as the i…"
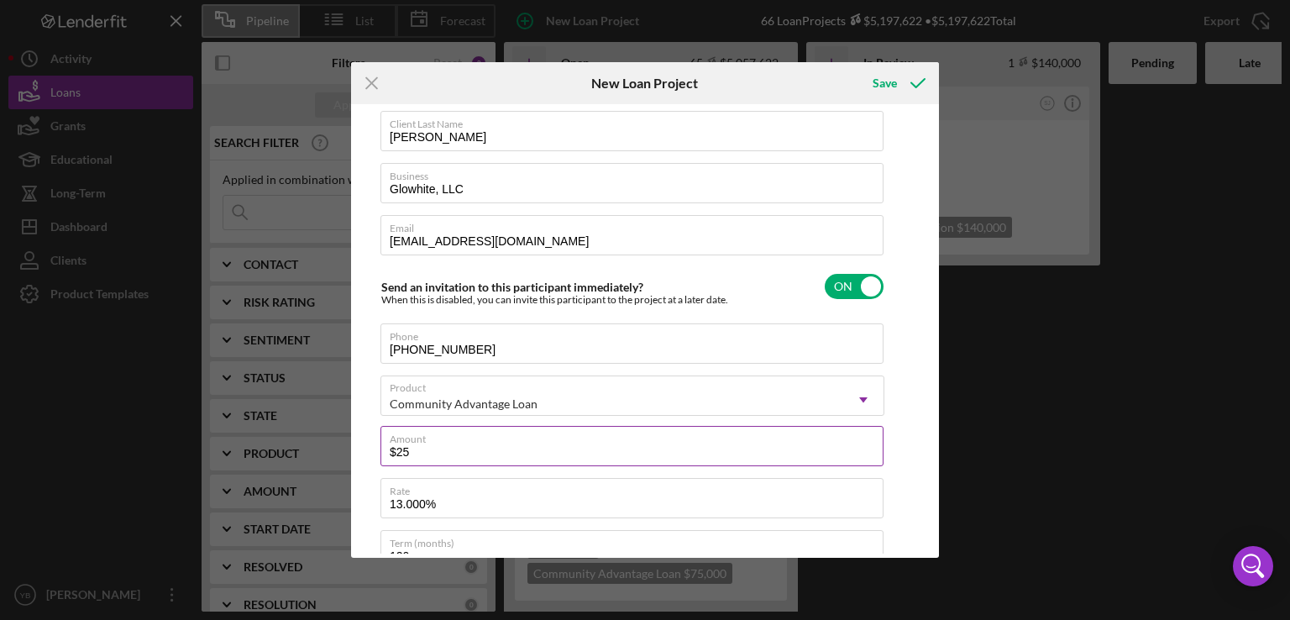
type input "$250"
type textarea "Here's a snapshot of information that has been fully approved, as well as the i…"
type input "$2,500"
type textarea "Here's a snapshot of information that has been fully approved, as well as the i…"
type input "$25,000"
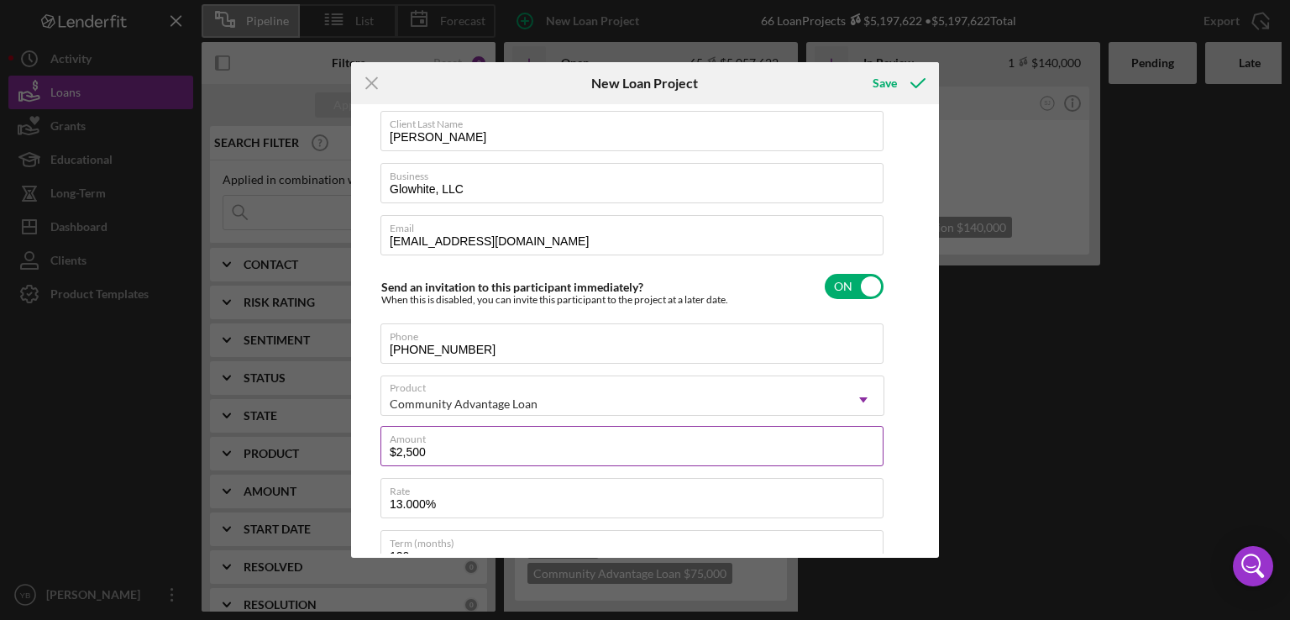
type textarea "Here's a snapshot of information that has been fully approved, as well as the i…"
type input "$250,000"
type textarea "Here's a snapshot of information that has been fully approved, as well as the i…"
type input "$250,000"
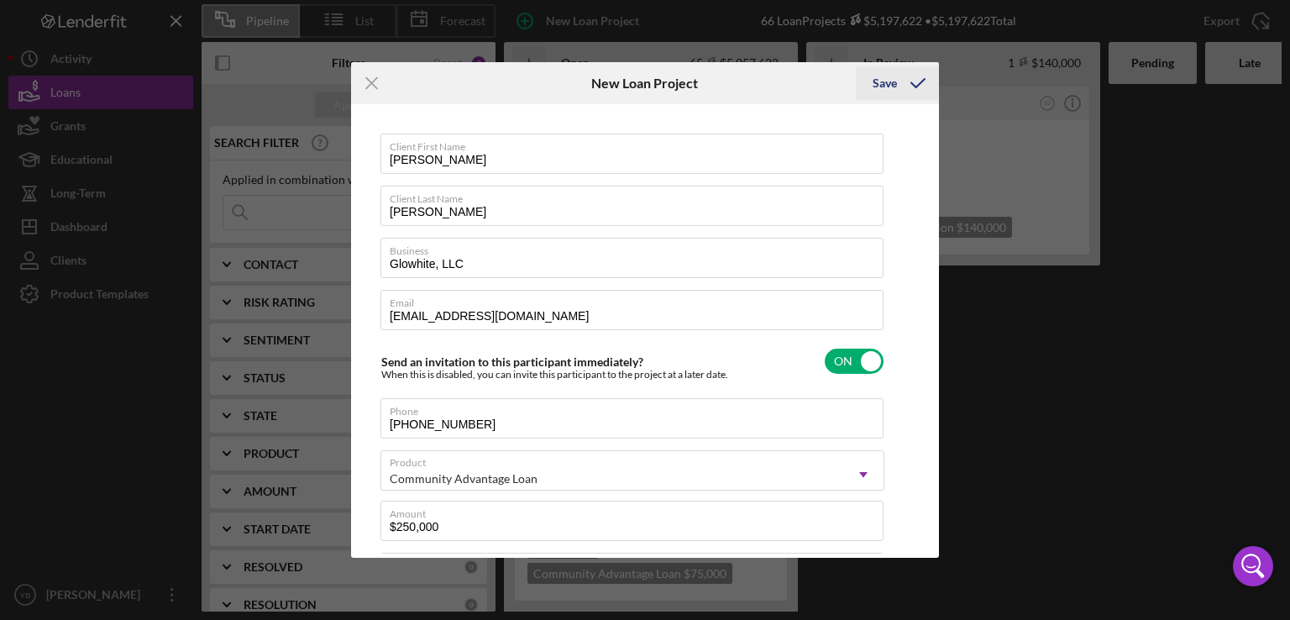
click at [894, 82] on div "Save" at bounding box center [885, 83] width 24 height 34
type textarea "Here's a snapshot of information that has been fully approved, as well as the i…"
checkbox input "false"
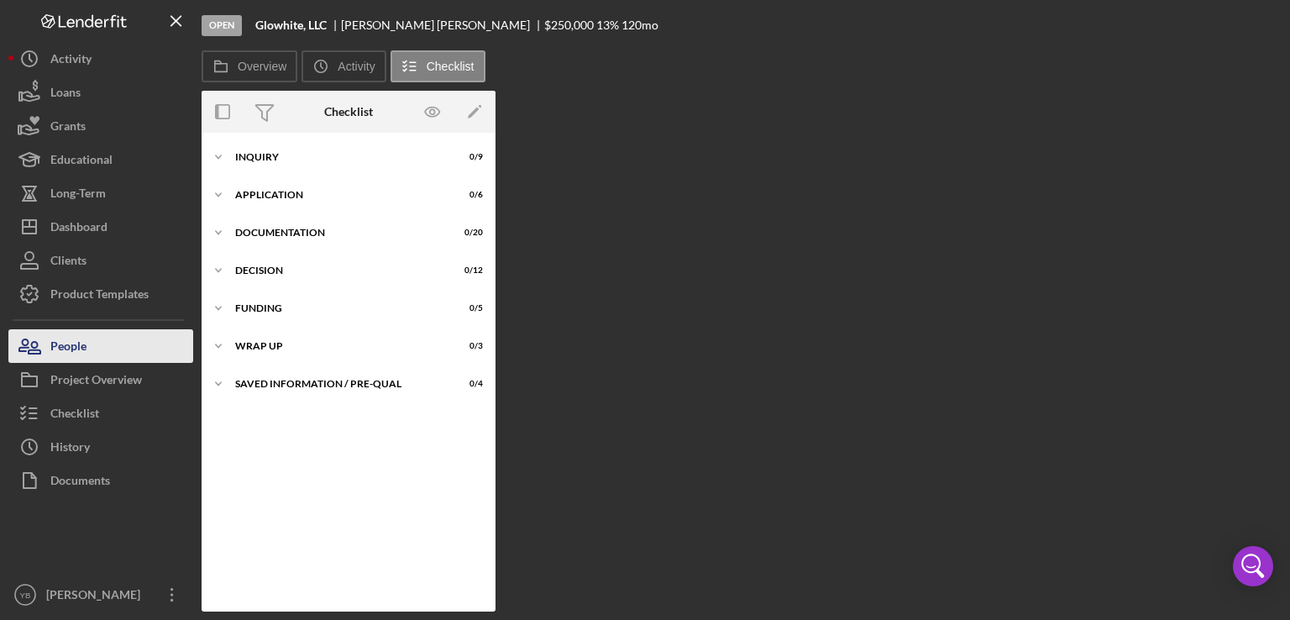
click at [101, 334] on button "People" at bounding box center [100, 346] width 185 height 34
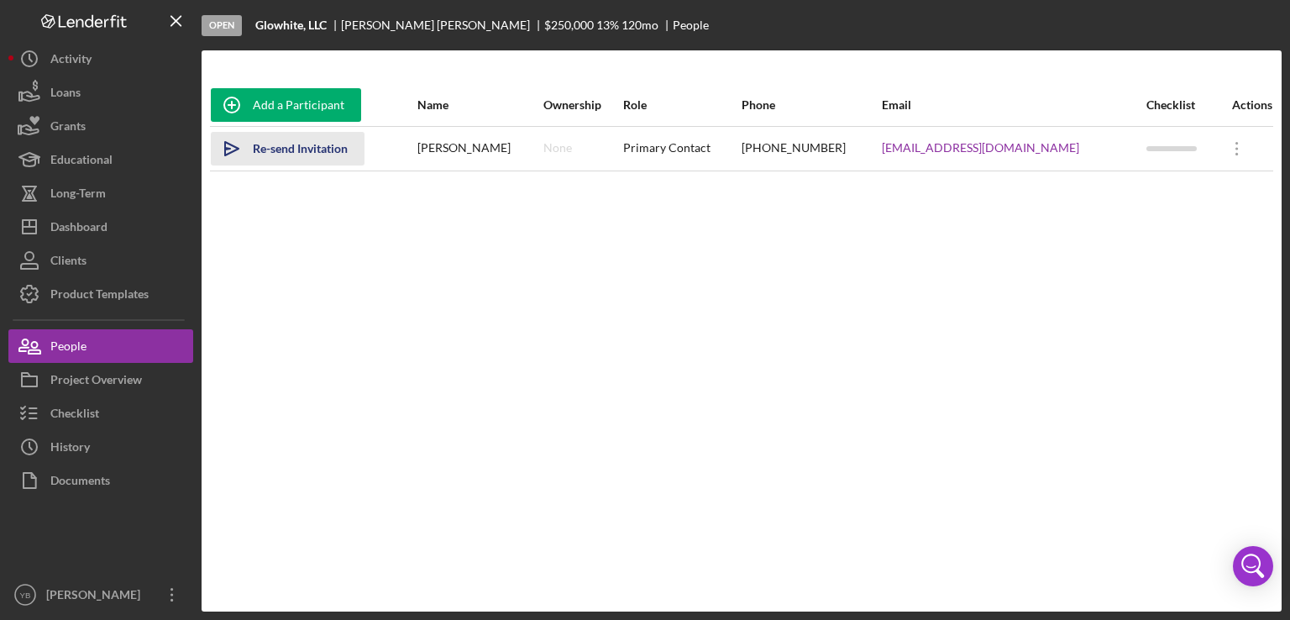
click at [323, 153] on div "Re-send Invitation" at bounding box center [300, 149] width 95 height 34
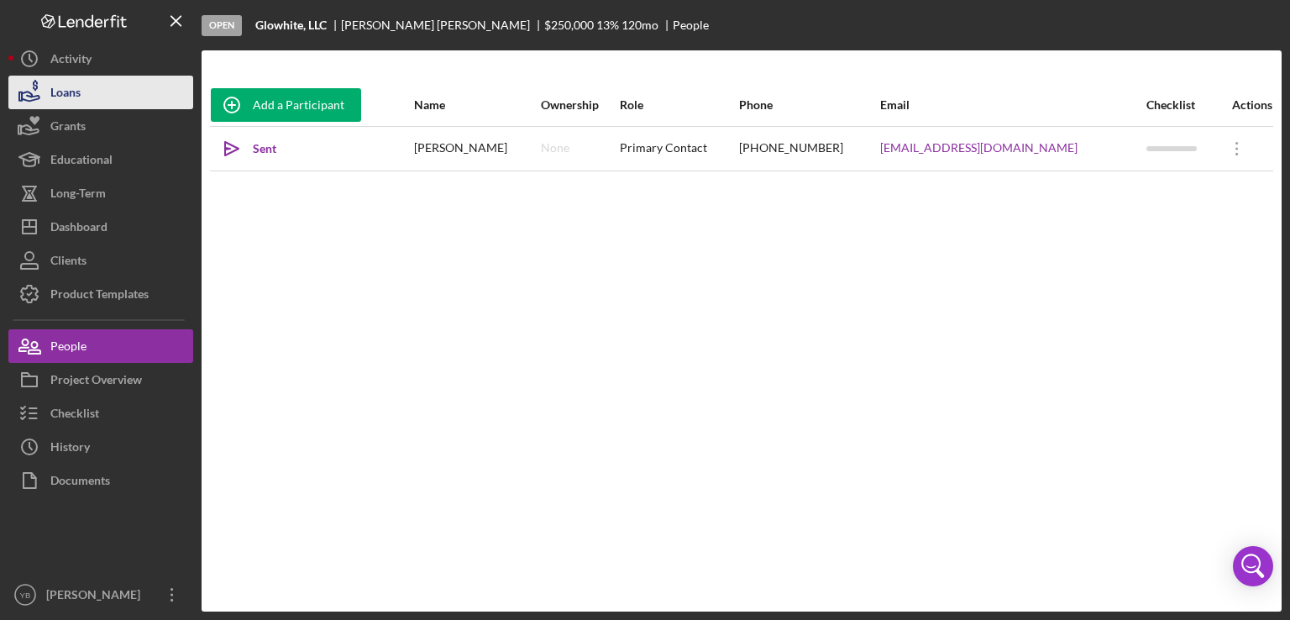
click at [80, 104] on div "Loans" at bounding box center [65, 95] width 30 height 38
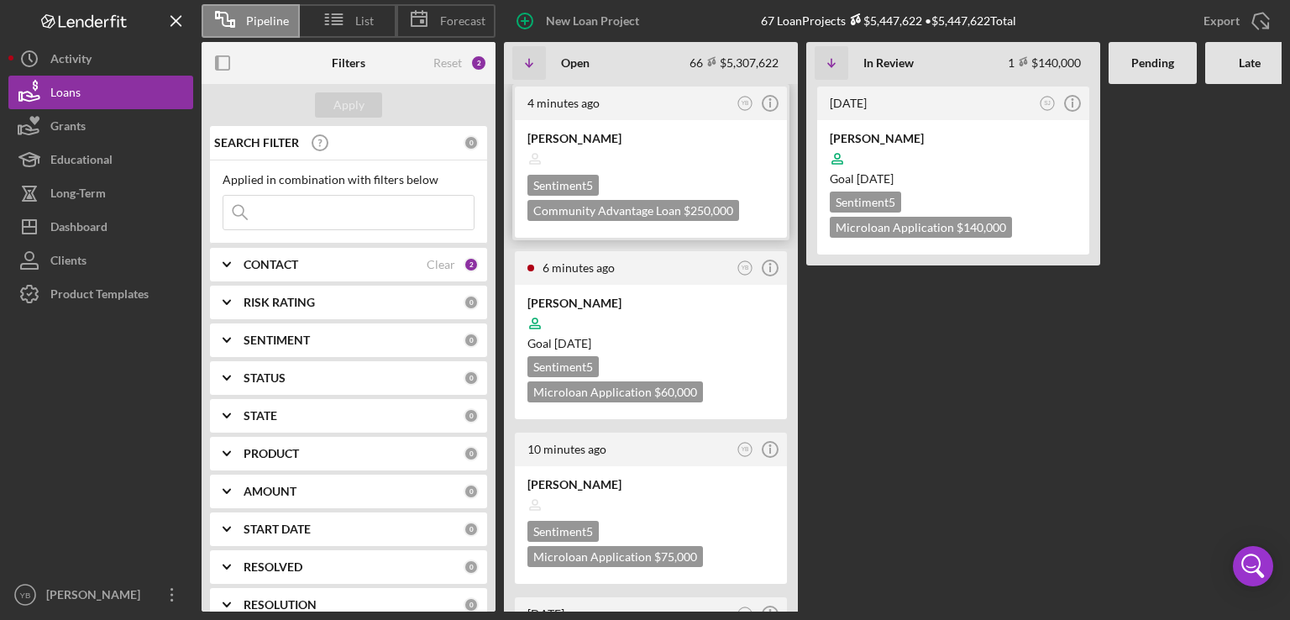
click at [649, 152] on div at bounding box center [651, 159] width 247 height 32
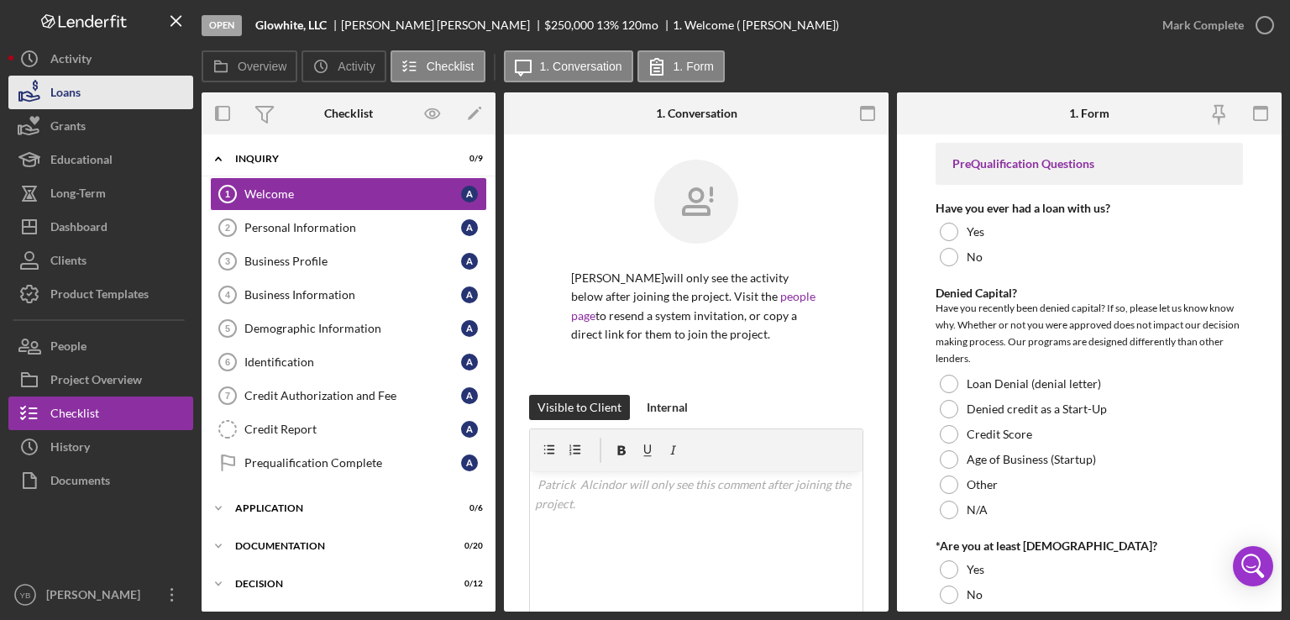
click at [102, 88] on button "Loans" at bounding box center [100, 93] width 185 height 34
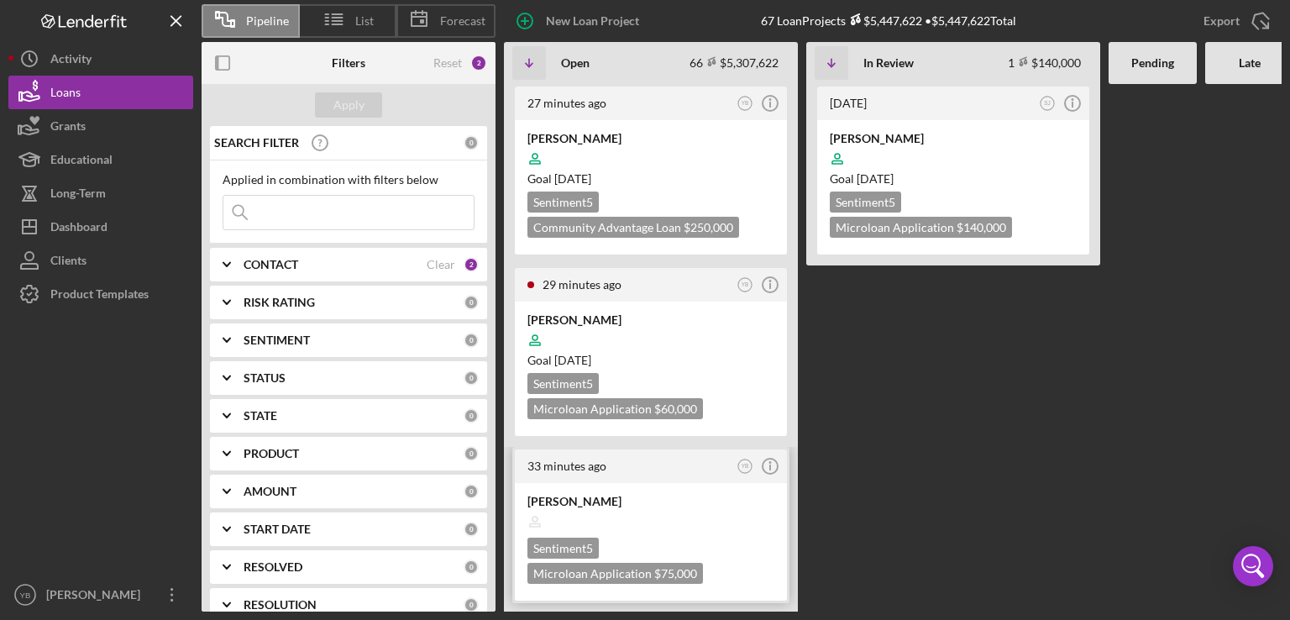
click at [670, 500] on div "[PERSON_NAME]" at bounding box center [651, 501] width 247 height 17
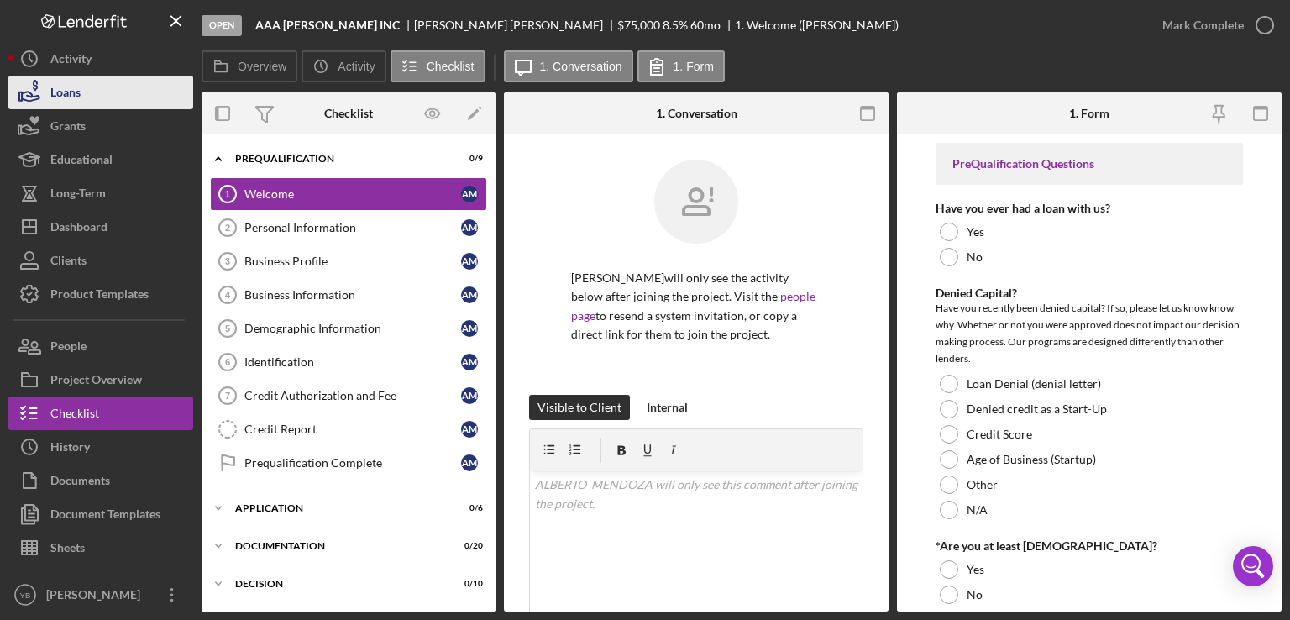
click at [84, 98] on button "Loans" at bounding box center [100, 93] width 185 height 34
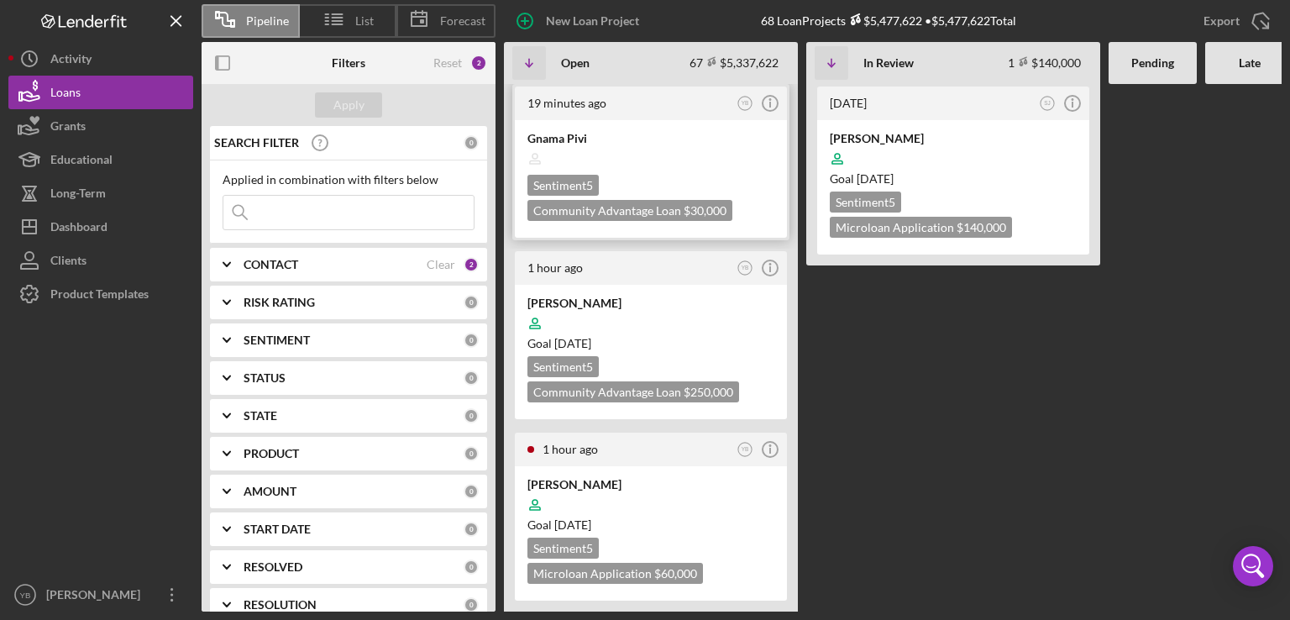
click at [639, 158] on div at bounding box center [651, 159] width 247 height 32
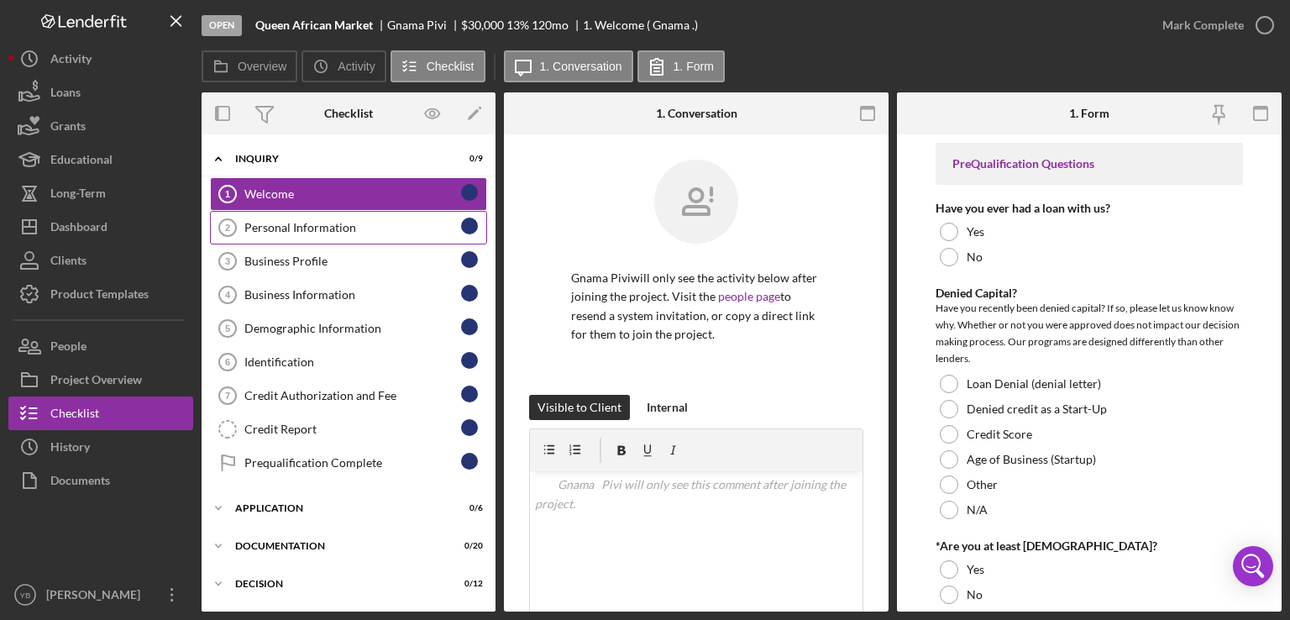
click at [379, 218] on link "Personal Information 2 Personal Information" at bounding box center [348, 228] width 277 height 34
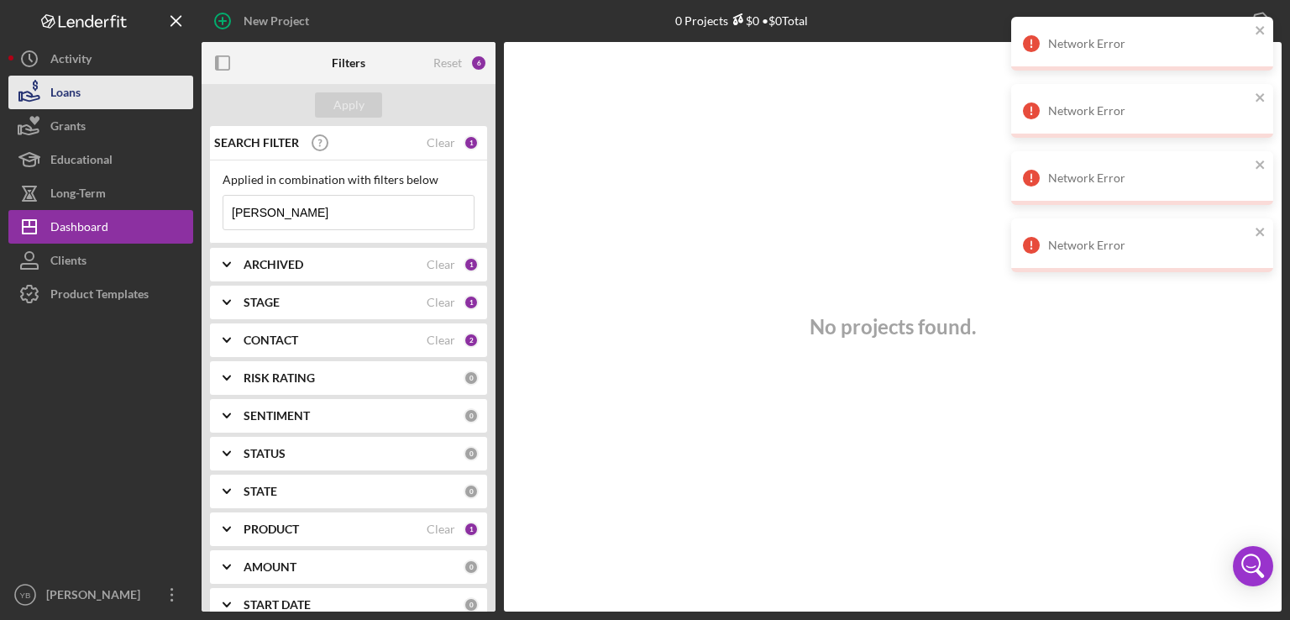
click at [98, 99] on button "Loans" at bounding box center [100, 93] width 185 height 34
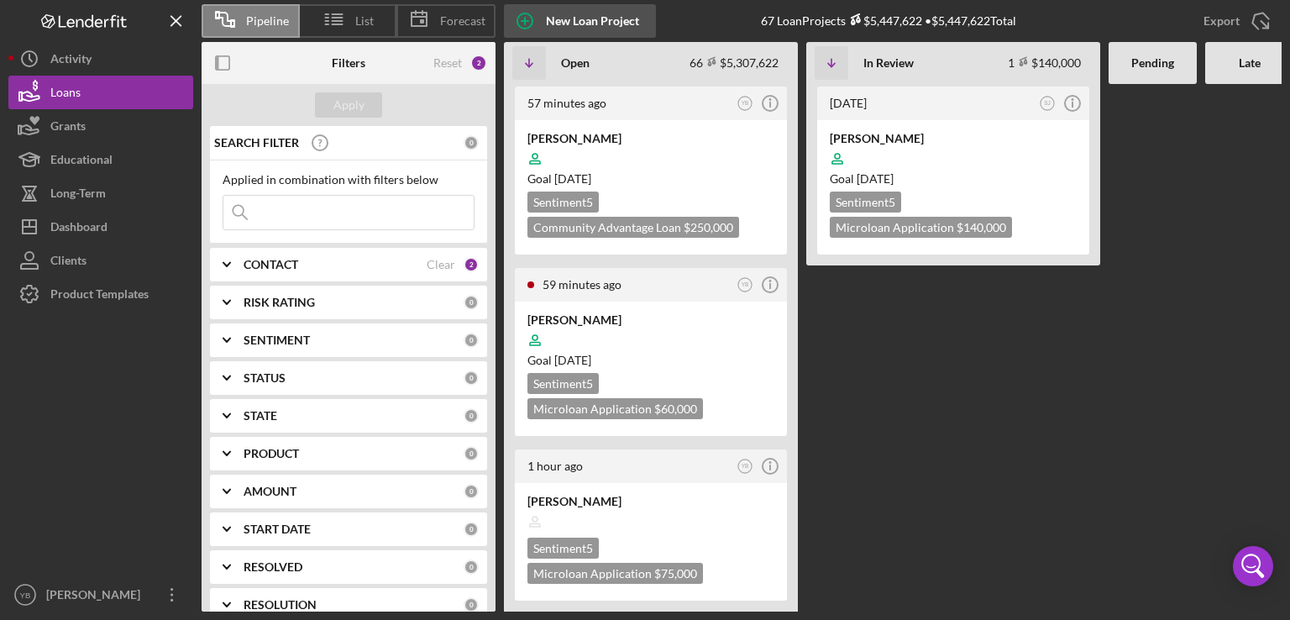
click at [597, 11] on div "New Loan Project" at bounding box center [592, 21] width 93 height 34
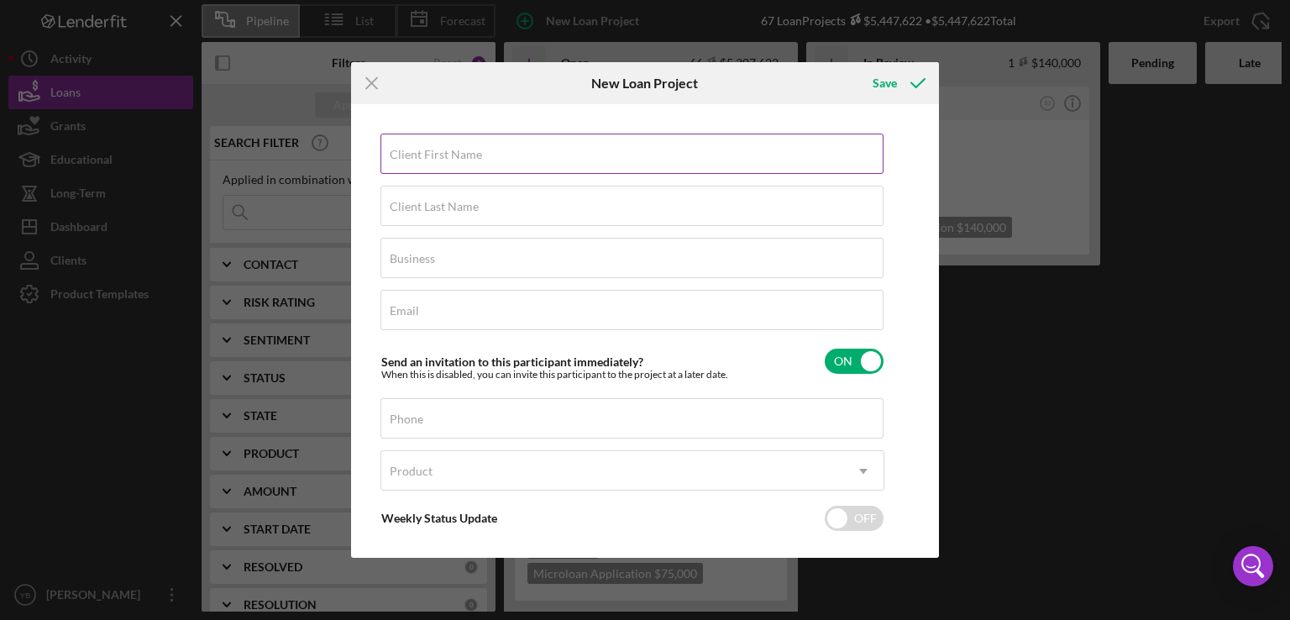
click at [458, 162] on input "Client First Name" at bounding box center [632, 154] width 503 height 40
paste input "Gnama Pivi"
type input "Gnama Pivi"
click at [429, 209] on label "Client Last Name" at bounding box center [434, 206] width 89 height 13
click at [429, 209] on input "Client Last Name" at bounding box center [632, 206] width 503 height 40
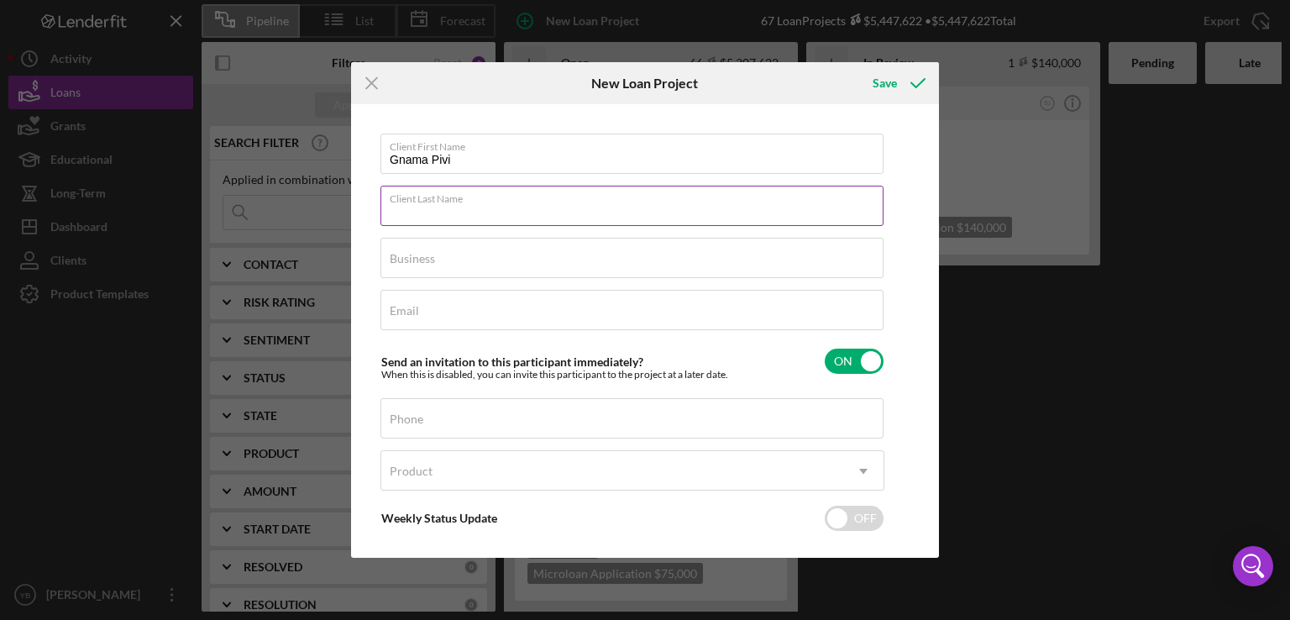
paste input "Gnama Pivi"
type input "Gnama Pivi"
click at [482, 159] on input "Gnama Pivi" at bounding box center [632, 154] width 503 height 40
type input "Gnama"
click at [459, 212] on input "Gnama Pivi" at bounding box center [632, 206] width 503 height 40
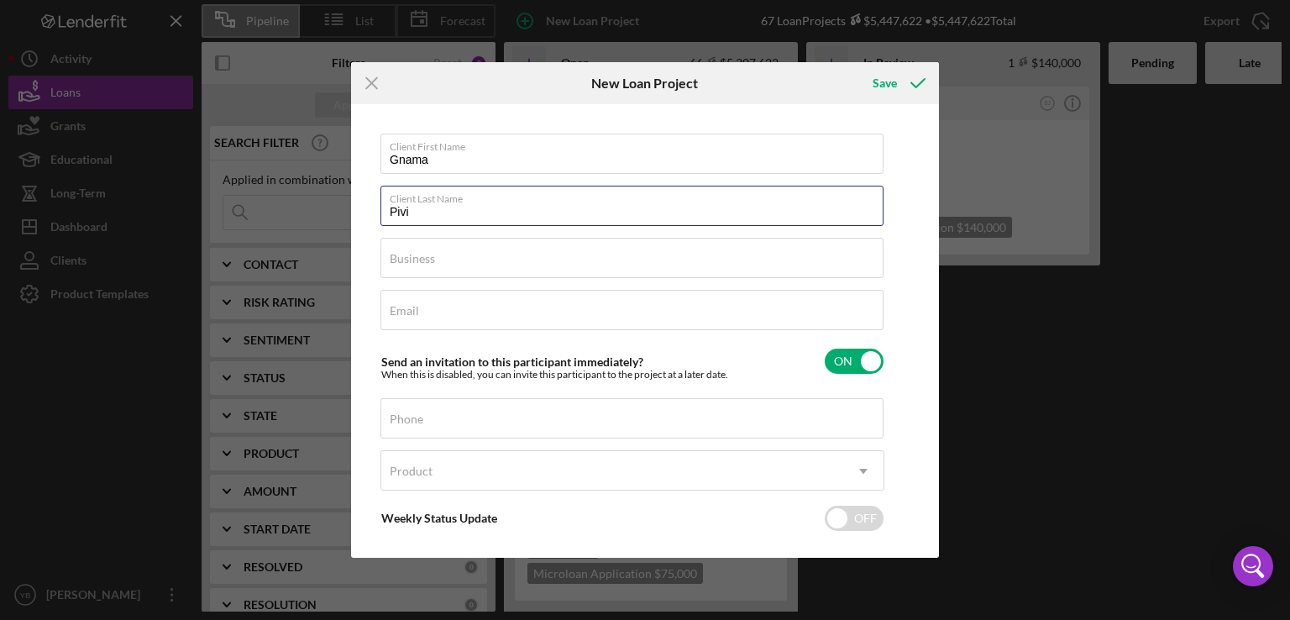
type input "Pivi"
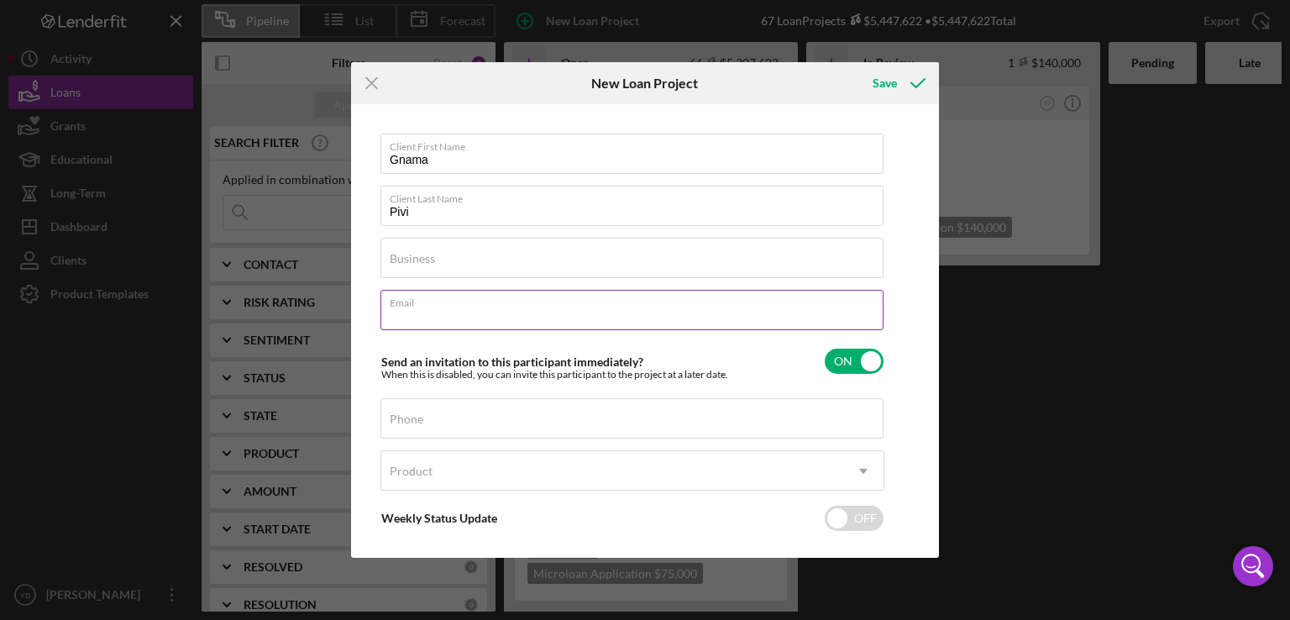
click at [398, 319] on input "Email" at bounding box center [632, 310] width 503 height 40
paste input "fantacamara256@gmail.com"
type input "fantacamara256@gmail.com"
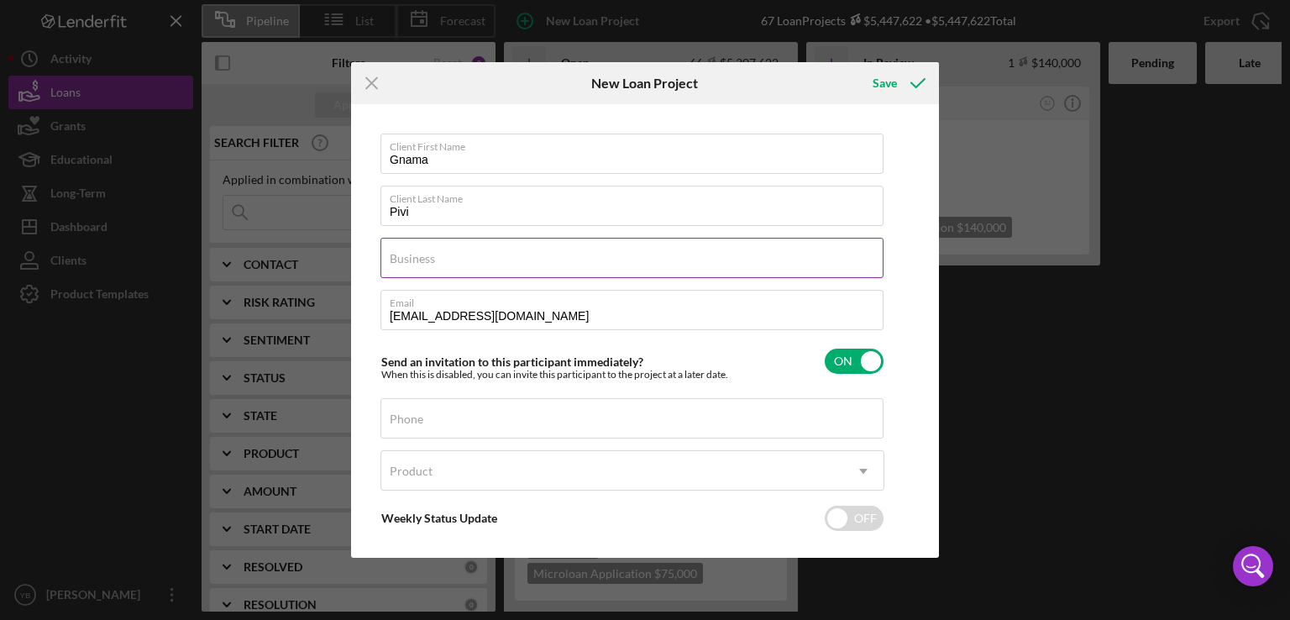
click at [415, 252] on label "Business" at bounding box center [412, 258] width 45 height 13
click at [415, 252] on input "Business" at bounding box center [632, 258] width 503 height 40
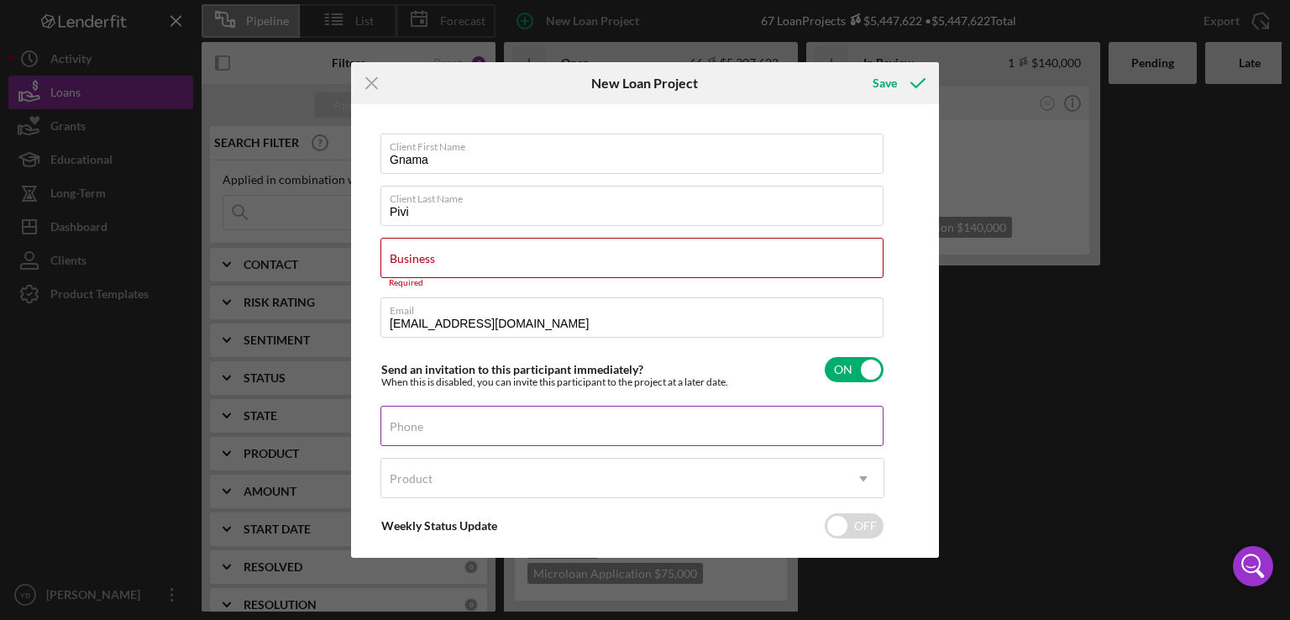
click at [407, 420] on label "Phone" at bounding box center [407, 426] width 34 height 13
click at [407, 418] on input "Phone" at bounding box center [632, 426] width 503 height 40
paste input "(646) 657-5901"
type input "(646) 657-5901"
click at [427, 256] on label "Business" at bounding box center [412, 258] width 45 height 13
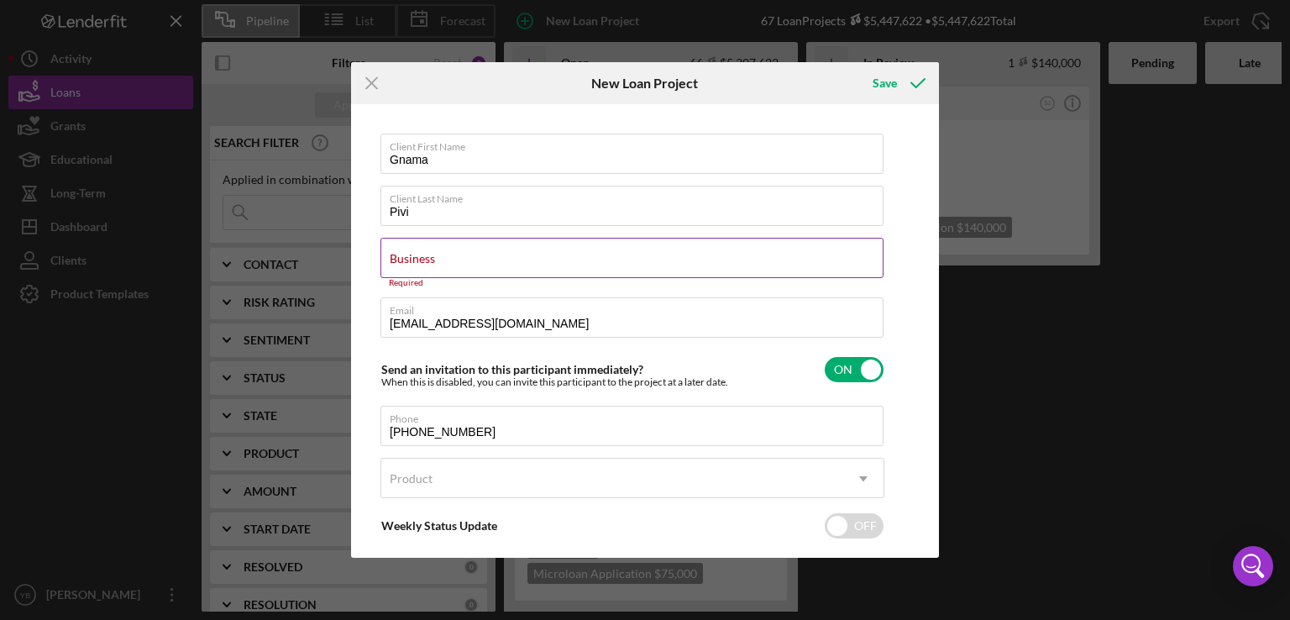
click at [427, 256] on input "Business" at bounding box center [632, 258] width 503 height 40
paste input "Queen African Market"
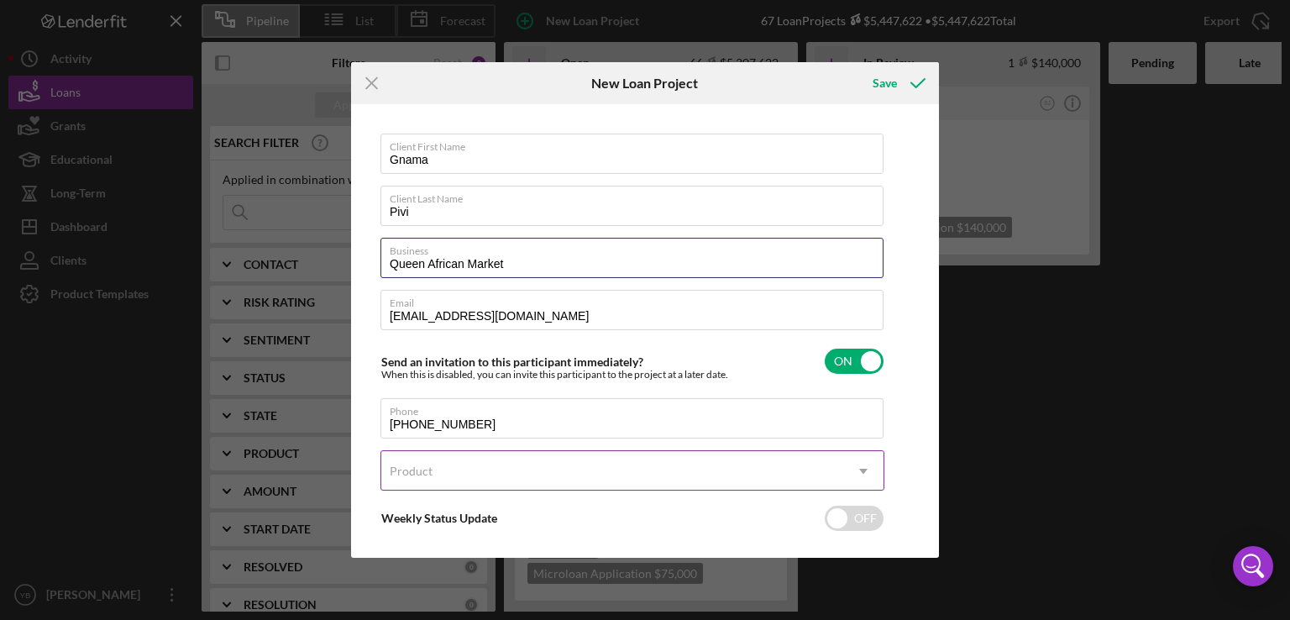
type input "Queen African Market"
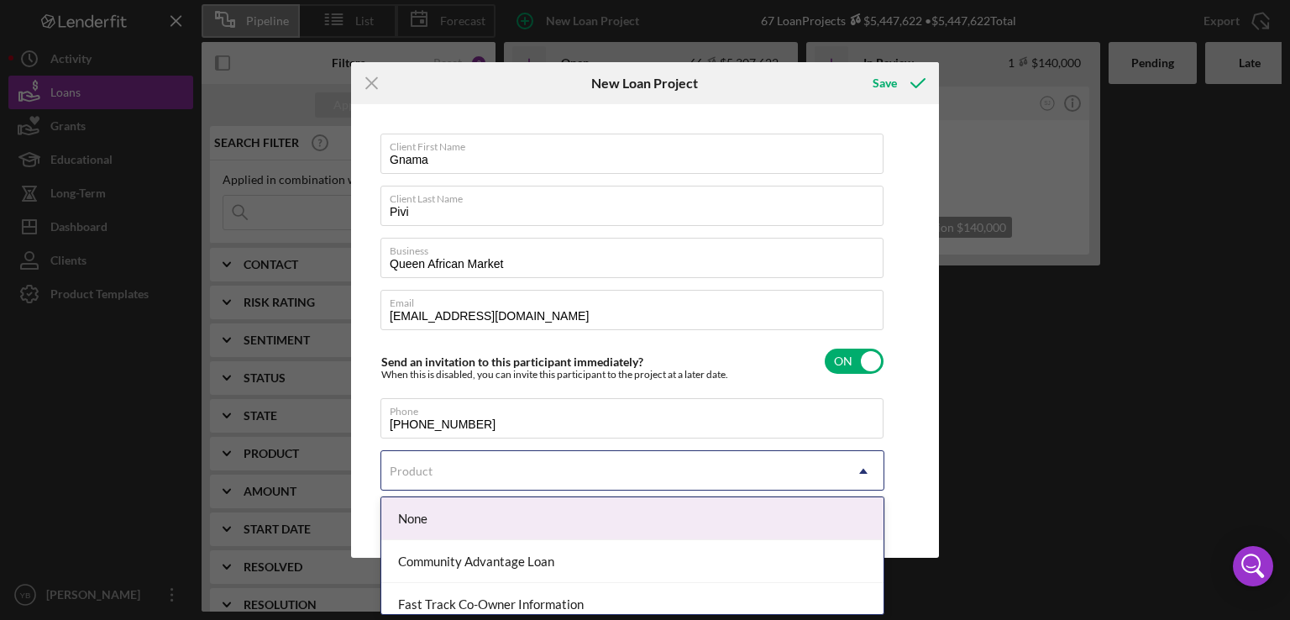
click at [860, 460] on icon "Icon/Dropdown Arrow" at bounding box center [864, 471] width 40 height 40
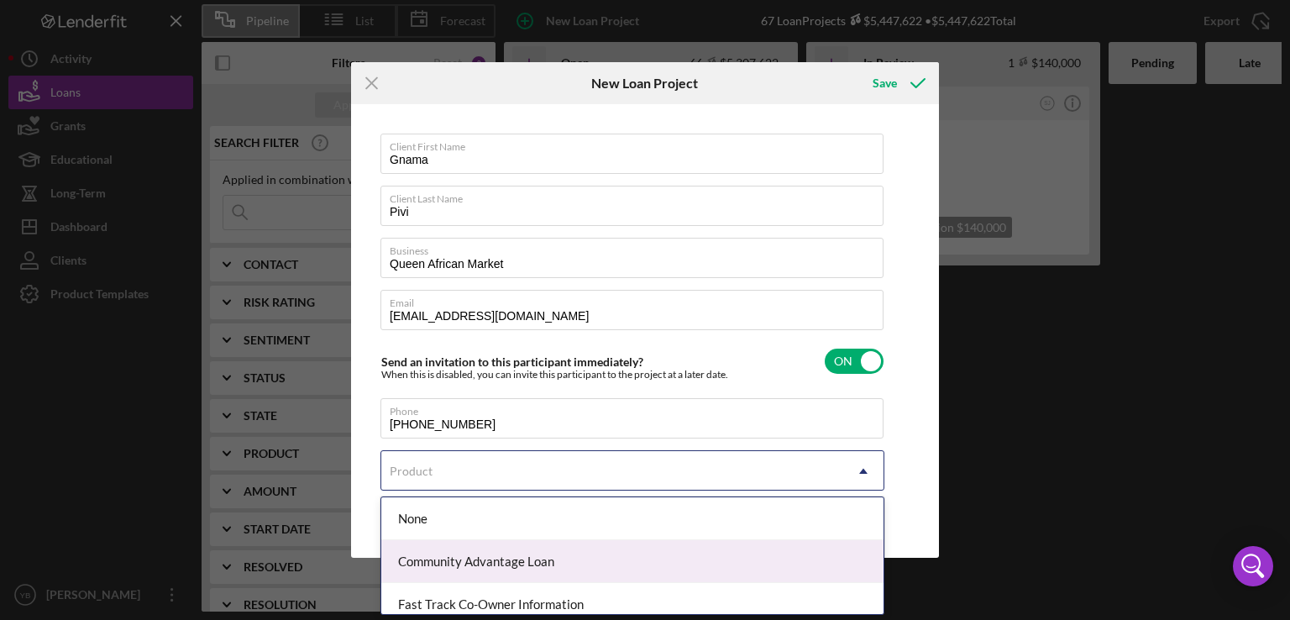
click at [589, 550] on div "Community Advantage Loan" at bounding box center [632, 561] width 502 height 43
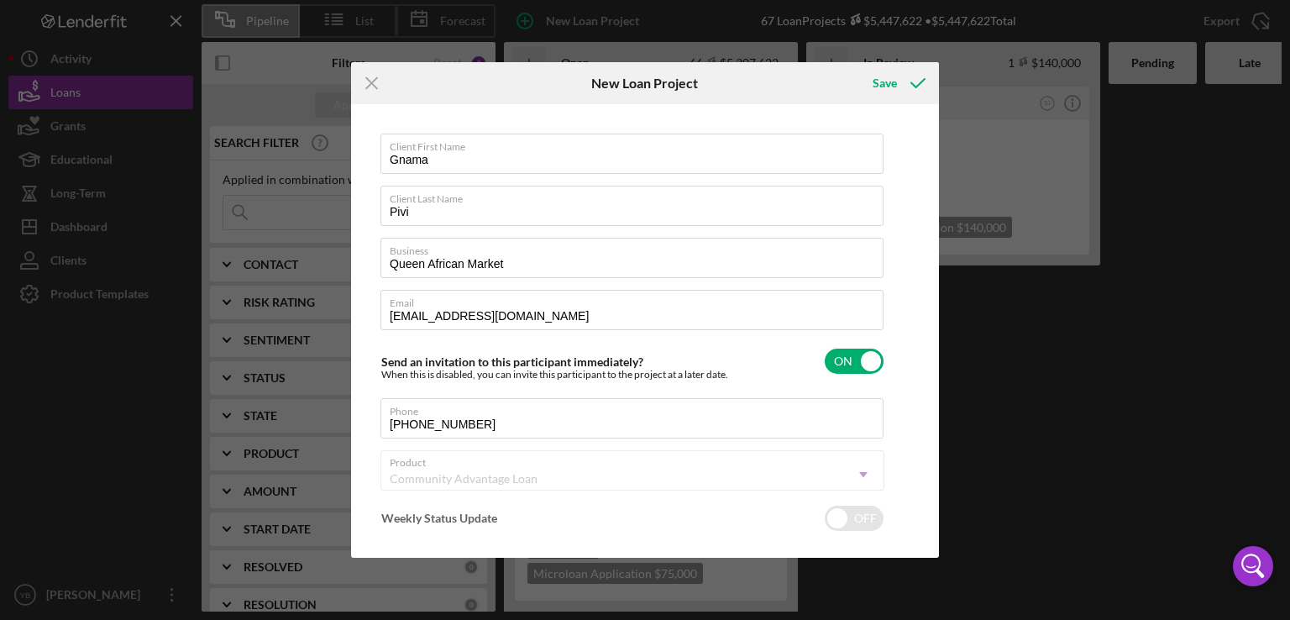
checkbox input "true"
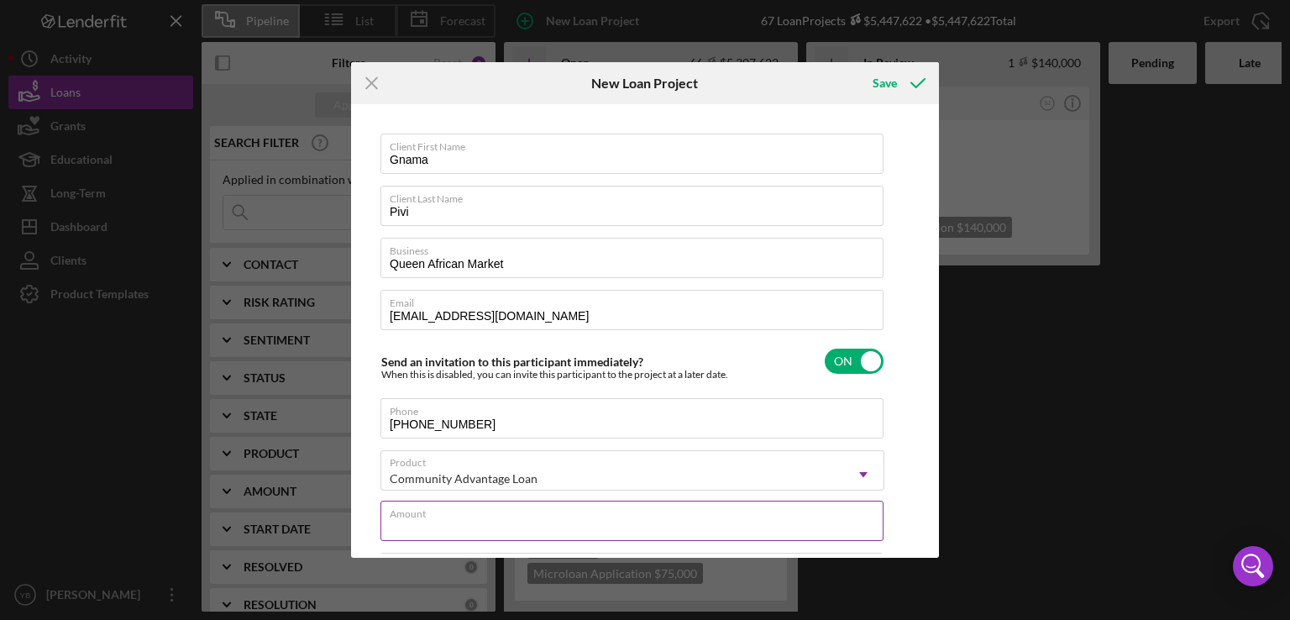
click at [450, 523] on input "Amount" at bounding box center [632, 521] width 503 height 40
type input "$5"
type textarea "Here's a snapshot of information that has been fully approved, as well as the i…"
type input "$50"
type textarea "Here's a snapshot of information that has been fully approved, as well as the i…"
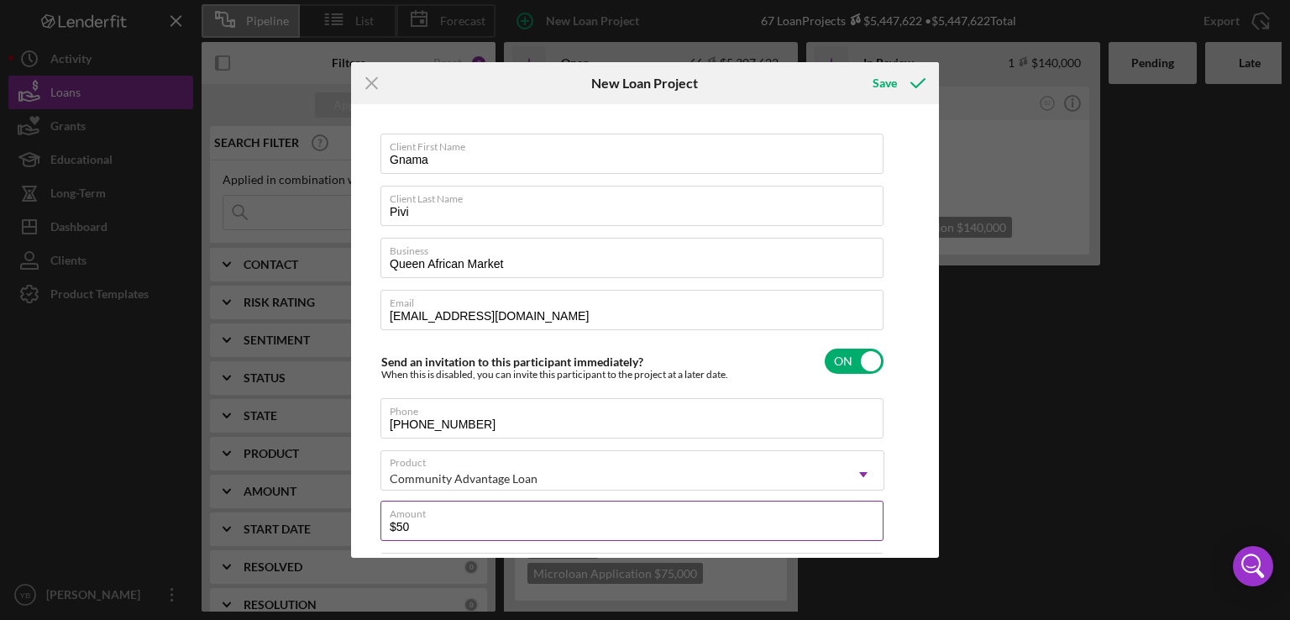
type input "$500"
type textarea "Here's a snapshot of information that has been fully approved, as well as the i…"
type input "$5,000"
type textarea "Here's a snapshot of information that has been fully approved, as well as the i…"
type input "$500"
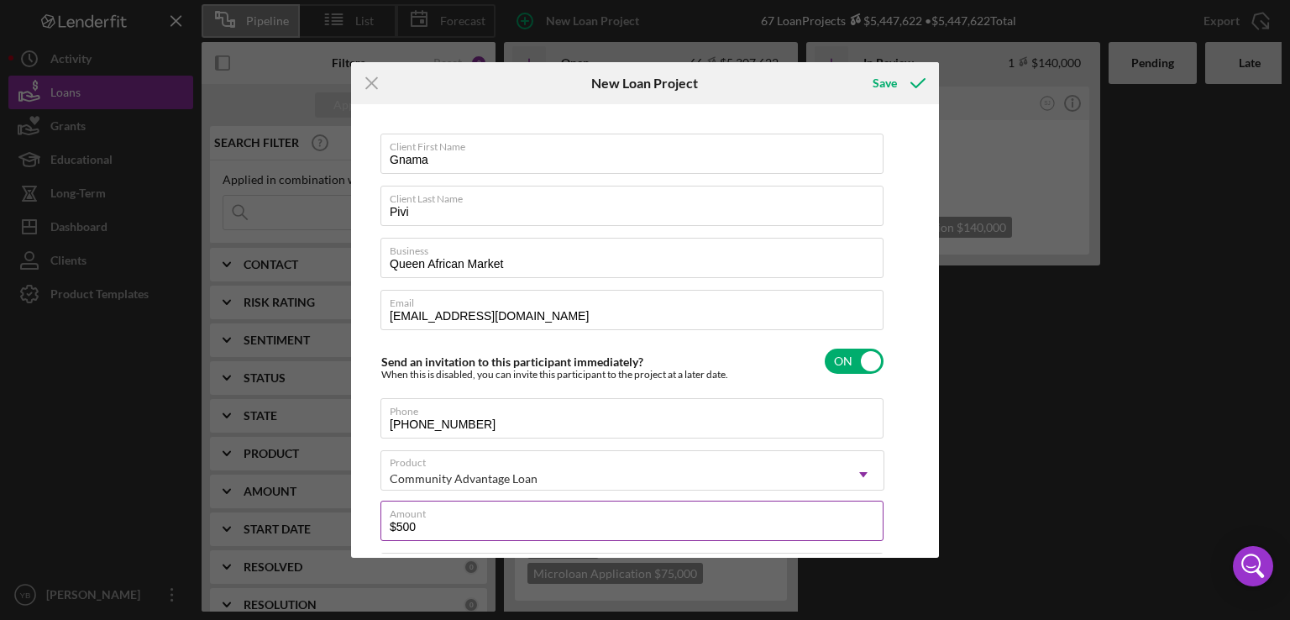
type textarea "Here's a snapshot of information that has been fully approved, as well as the i…"
type input "$50"
type textarea "Here's a snapshot of information that has been fully approved, as well as the i…"
type input "$5"
type textarea "Here's a snapshot of information that has been fully approved, as well as the i…"
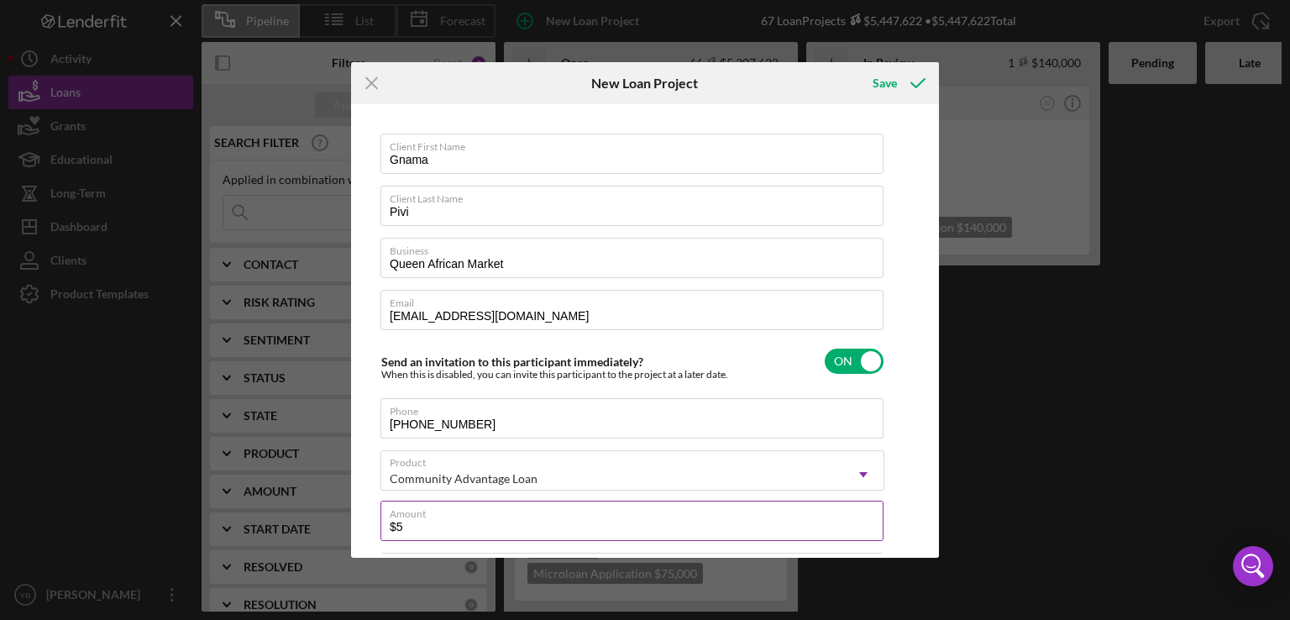
type textarea "Here's a snapshot of information that has been fully approved, as well as the i…"
type input "$3"
type textarea "Here's a snapshot of information that has been fully approved, as well as the i…"
type input "$30"
type textarea "Here's a snapshot of information that has been fully approved, as well as the i…"
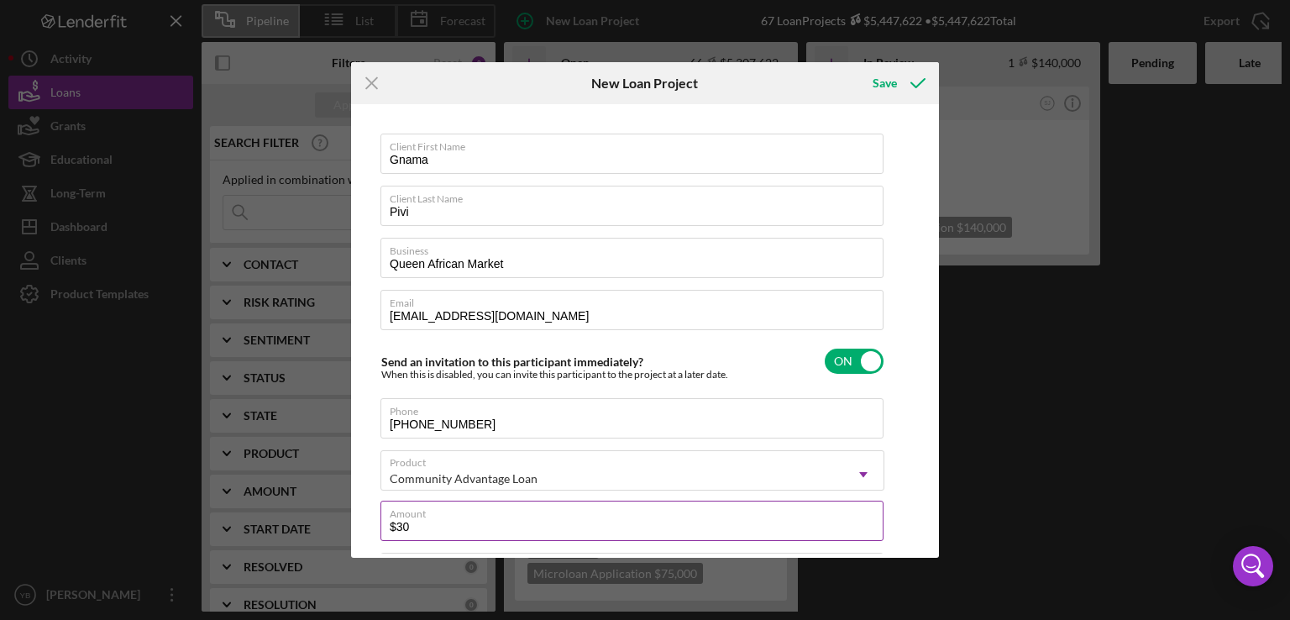
type input "$300"
type textarea "Here's a snapshot of information that has been fully approved, as well as the i…"
type input "$3,000"
type textarea "Here's a snapshot of information that has been fully approved, as well as the i…"
type input "$30,000"
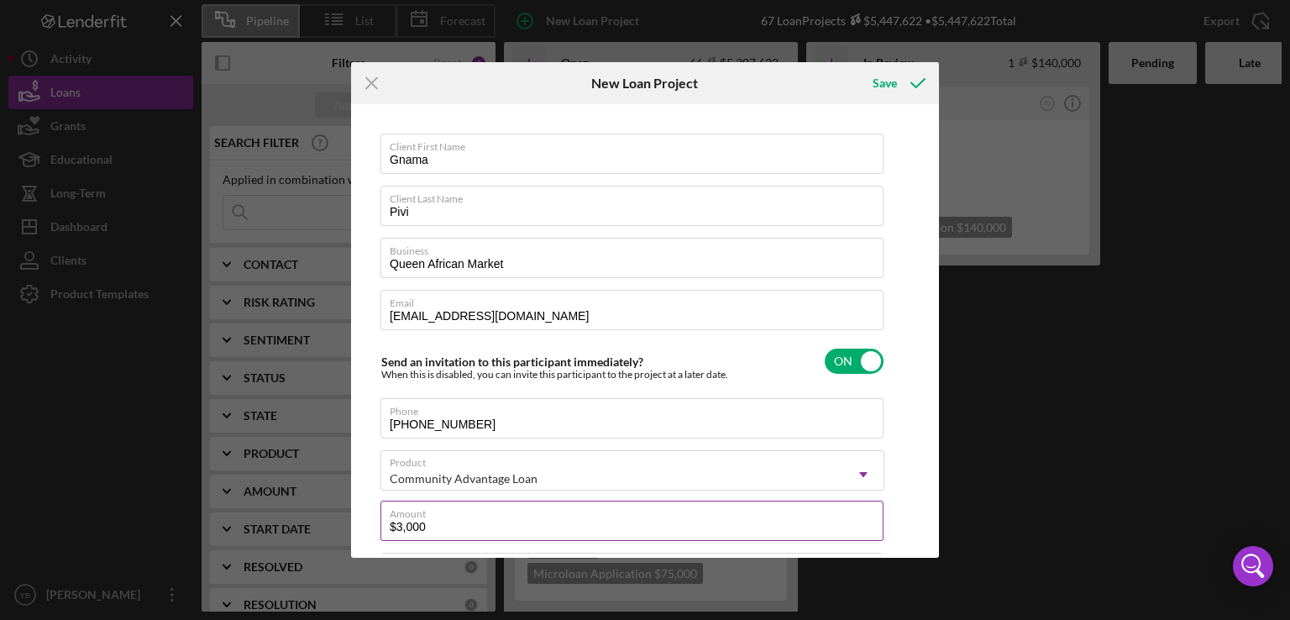
type textarea "Here's a snapshot of information that has been fully approved, as well as the i…"
type input "$30,000"
click at [890, 85] on div "Save" at bounding box center [885, 83] width 24 height 34
type textarea "Here's a snapshot of information that has been fully approved, as well as the i…"
checkbox input "false"
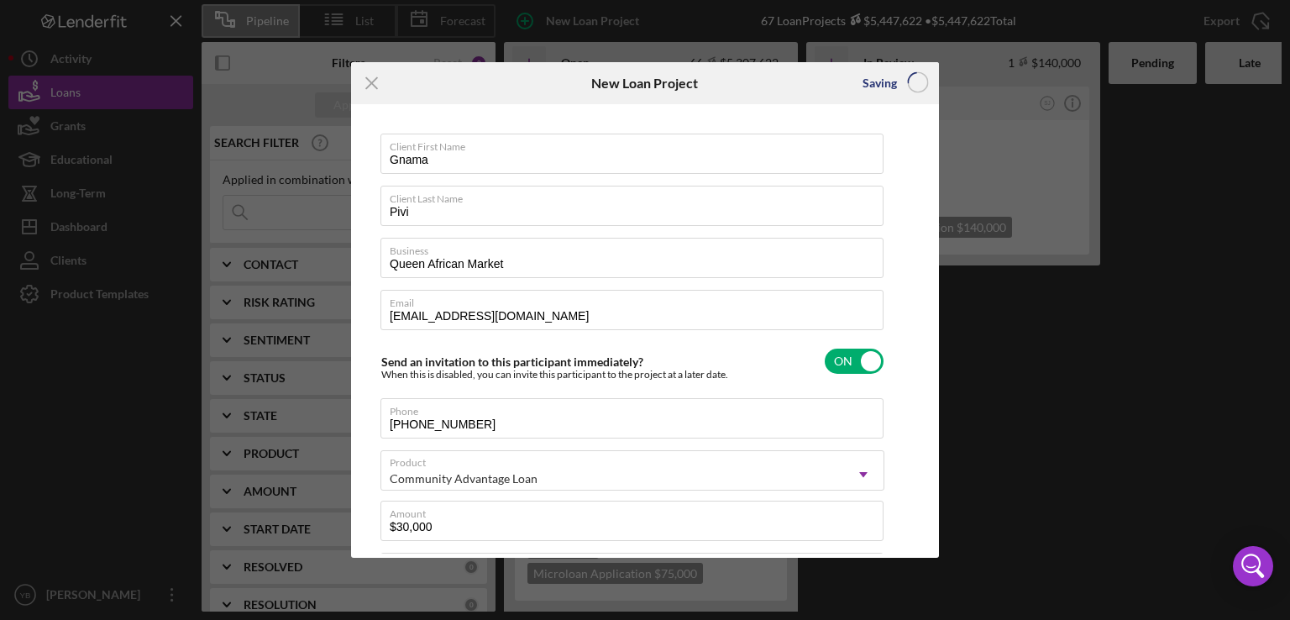
checkbox input "false"
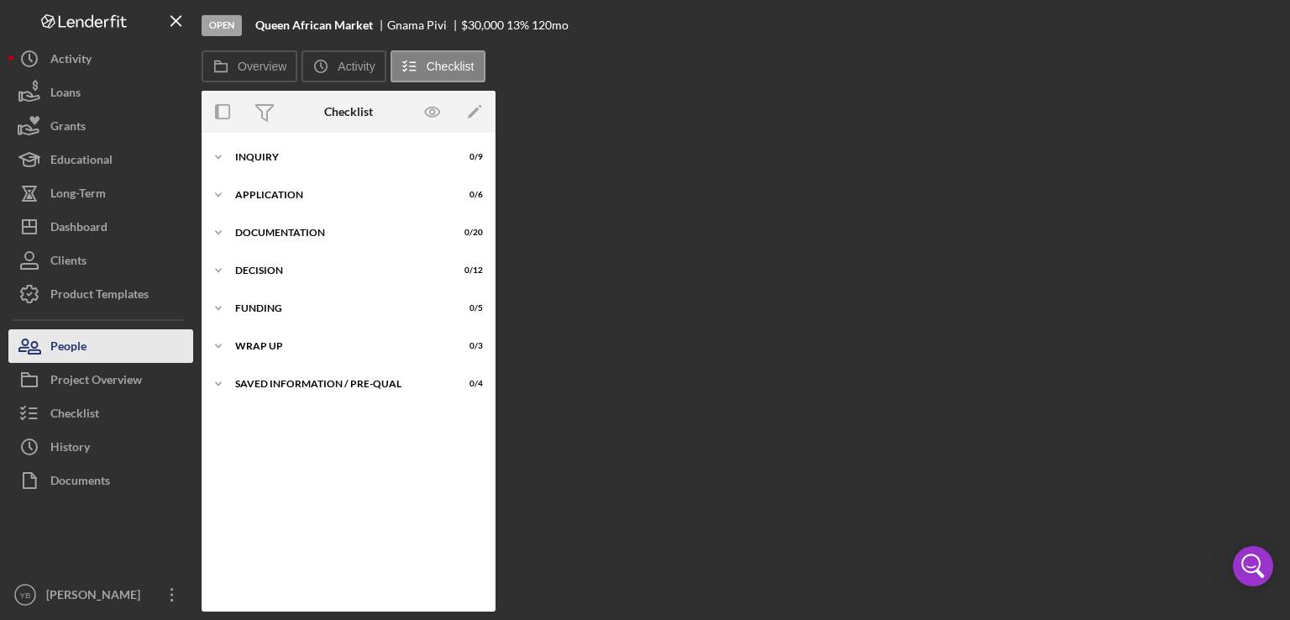
click at [85, 359] on div "People" at bounding box center [68, 348] width 36 height 38
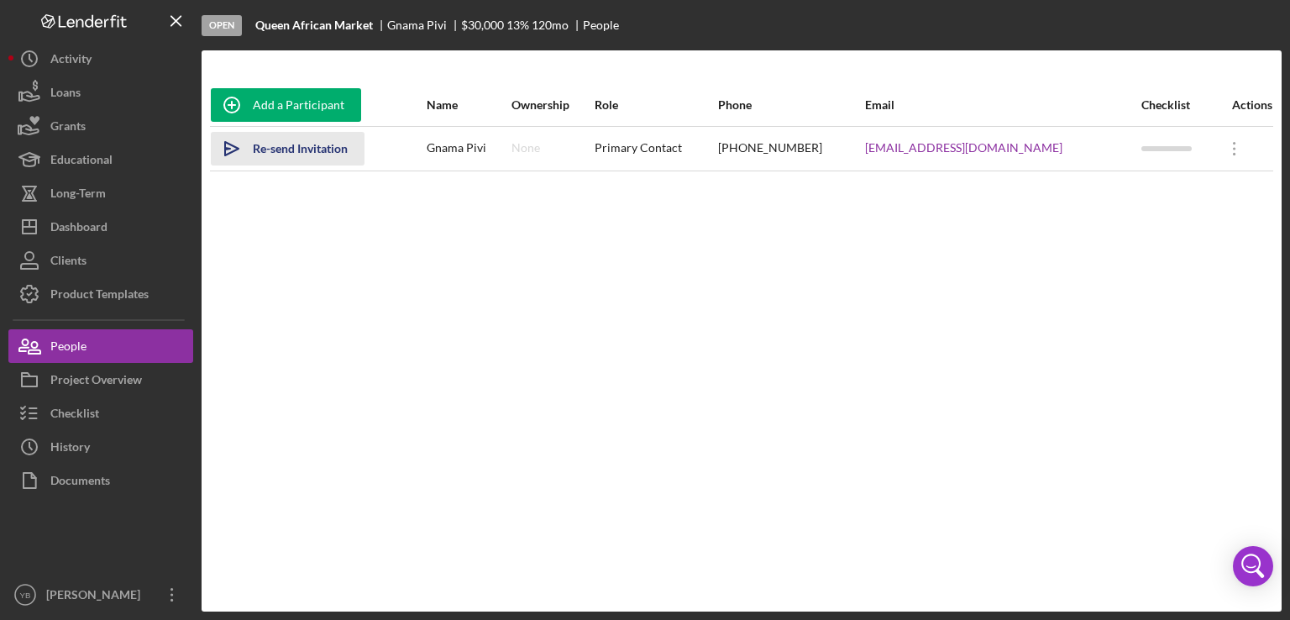
click at [309, 150] on div "Re-send Invitation" at bounding box center [300, 149] width 95 height 34
